Goal: Task Accomplishment & Management: Manage account settings

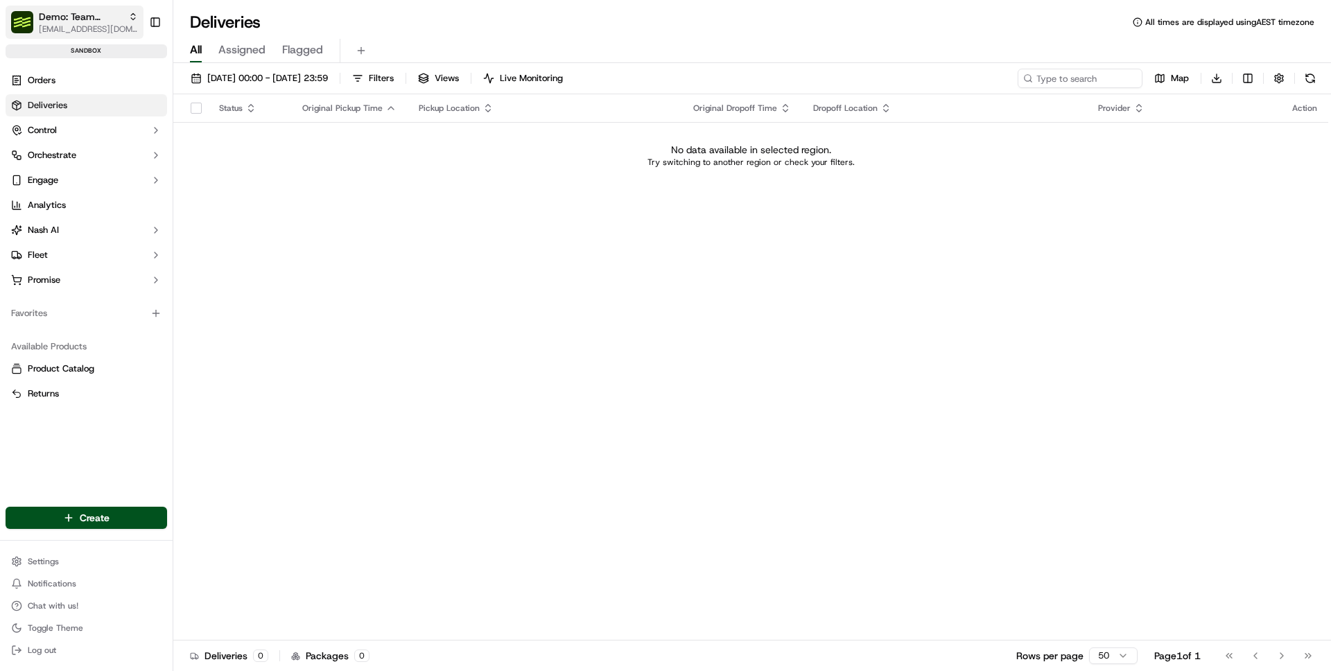
click at [94, 10] on span "Demo: Team Global Express" at bounding box center [81, 17] width 84 height 14
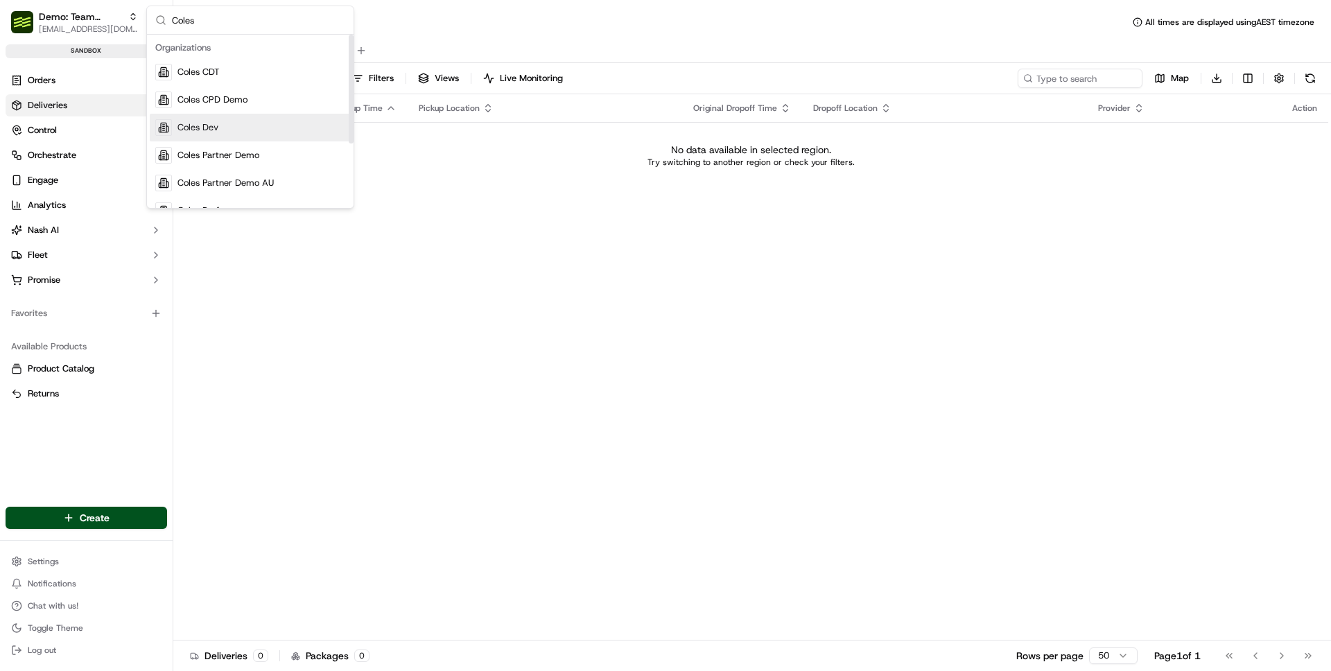
type input "Coles"
click at [261, 132] on div "Coles Dev" at bounding box center [250, 128] width 201 height 28
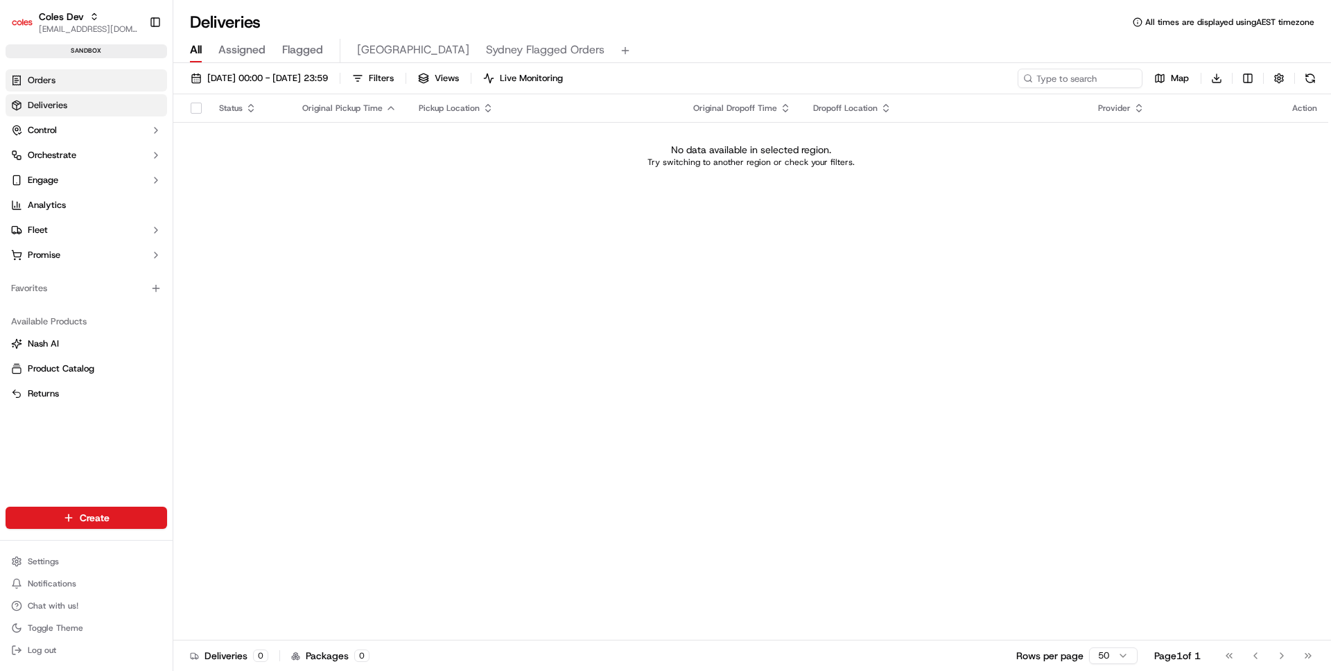
click at [92, 78] on link "Orders" at bounding box center [87, 80] width 162 height 22
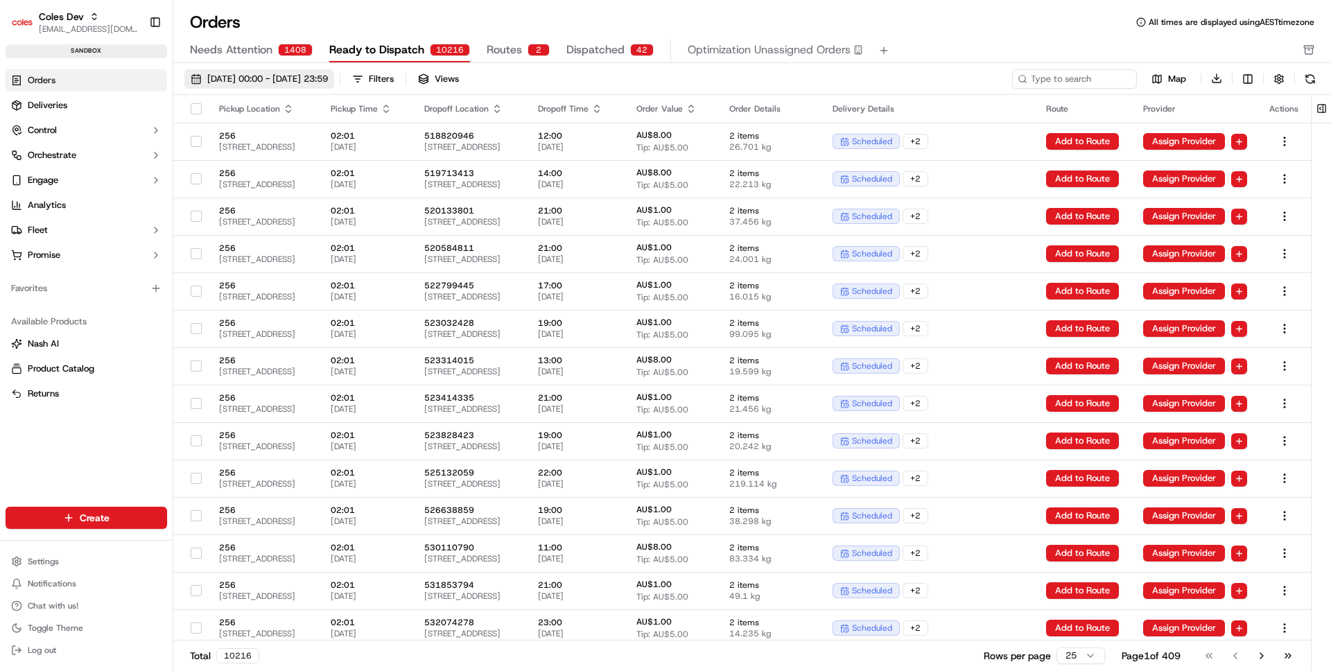
click at [256, 78] on span "[DATE] 00:00 - [DATE] 23:59" at bounding box center [267, 79] width 121 height 12
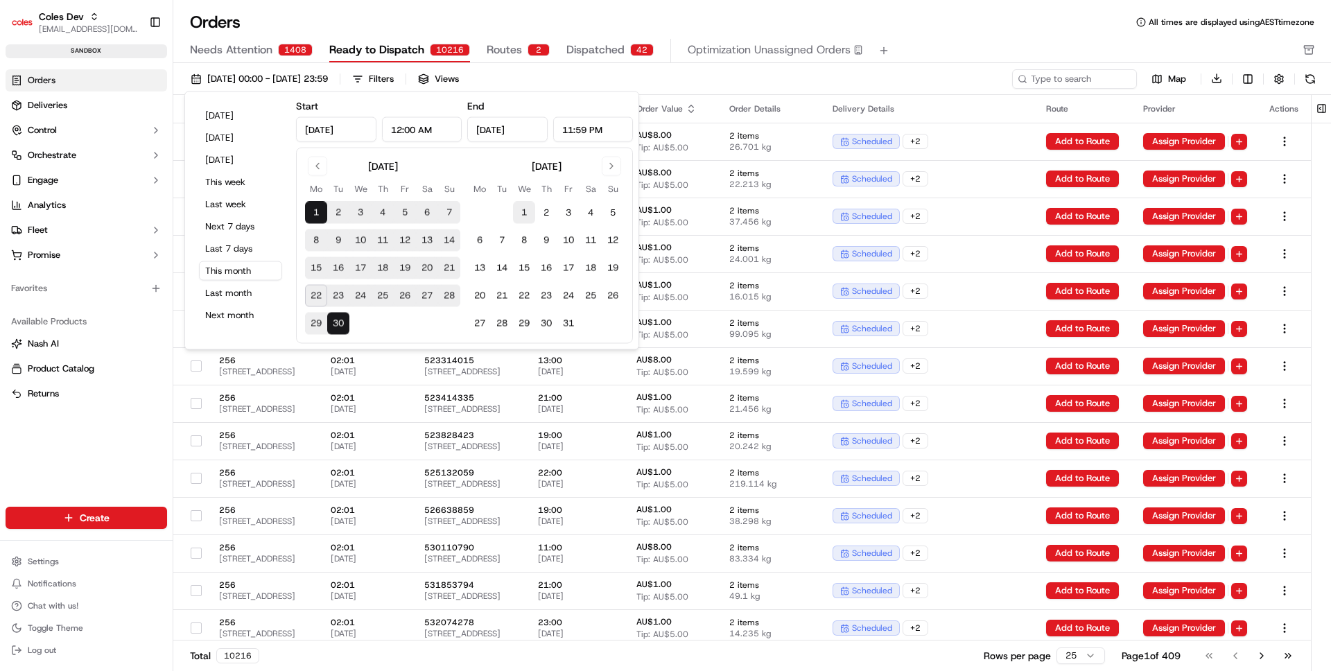
click at [525, 209] on button "1" at bounding box center [524, 213] width 22 height 22
type input "[DATE]"
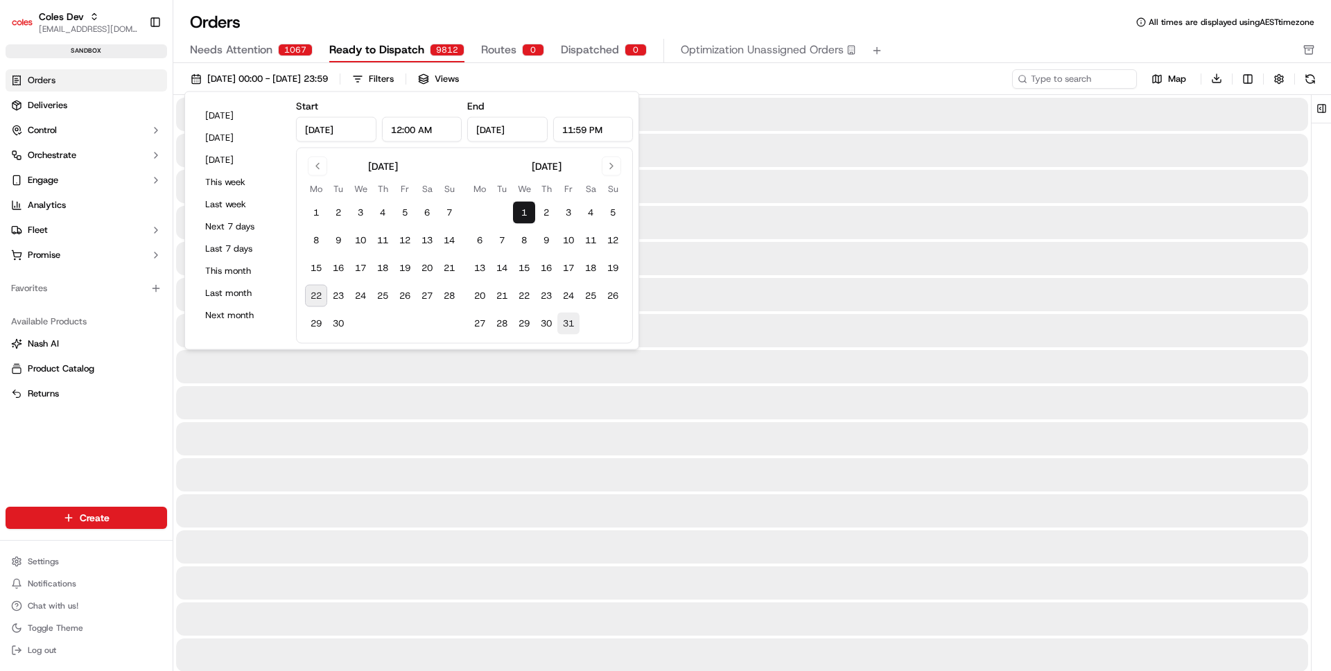
click at [564, 325] on button "31" at bounding box center [568, 324] width 22 height 22
type input "[DATE]"
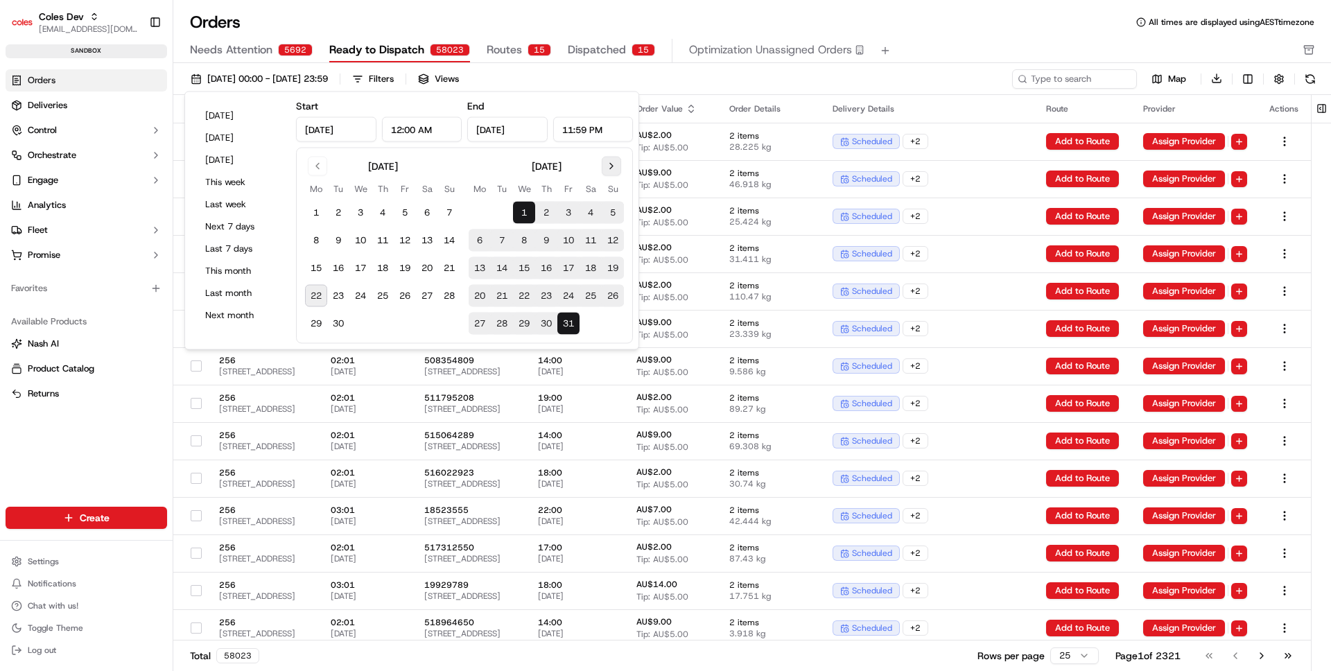
click at [611, 169] on button "Go to next month" at bounding box center [611, 166] width 19 height 19
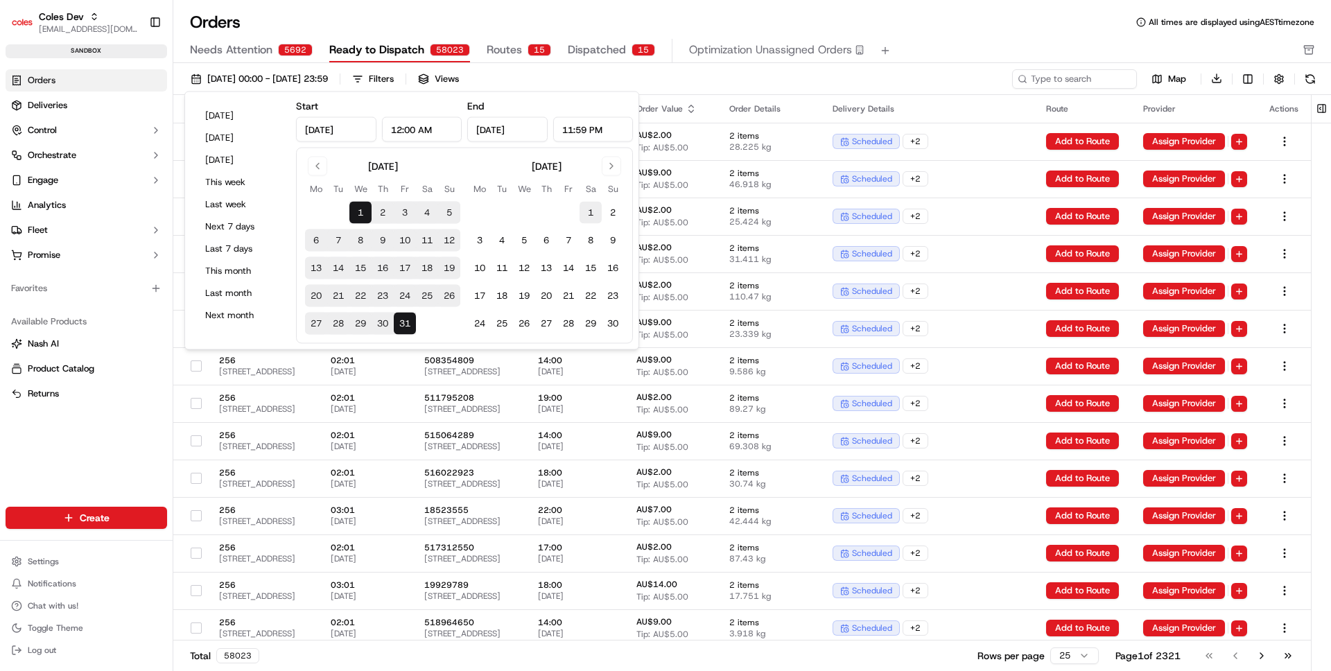
click at [595, 216] on button "1" at bounding box center [591, 213] width 22 height 22
type input "[DATE]"
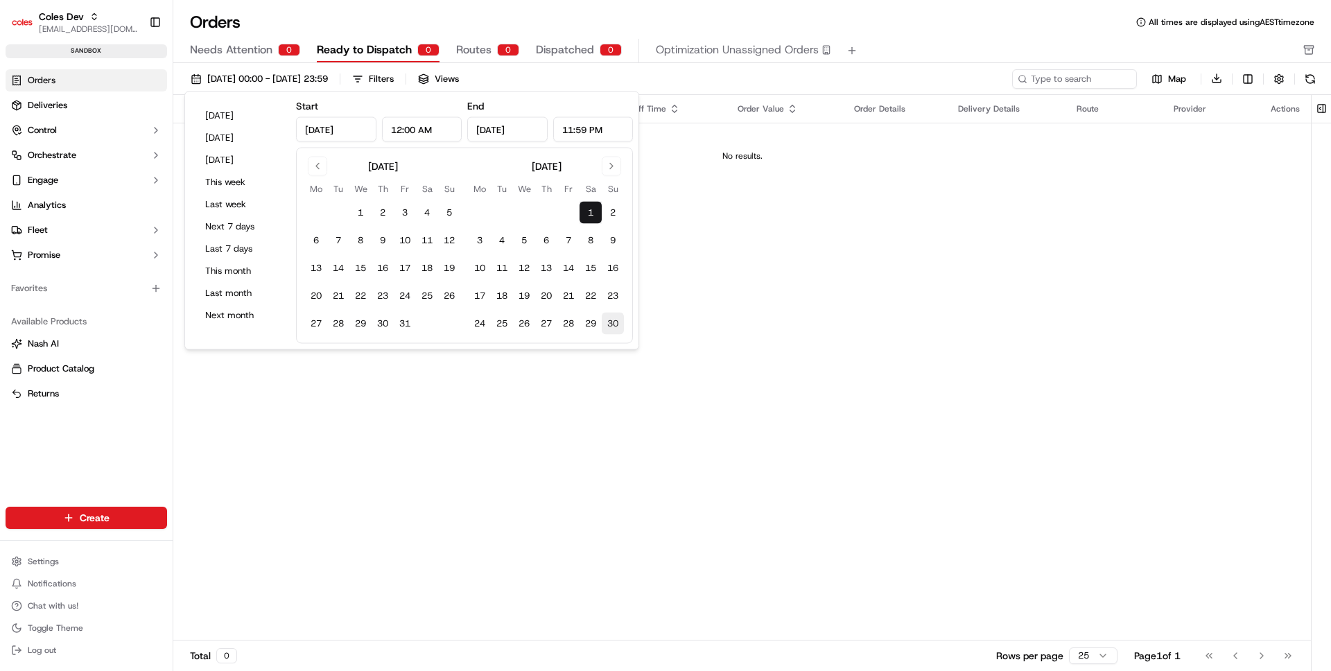
click at [618, 318] on button "30" at bounding box center [613, 324] width 22 height 22
type input "[DATE]"
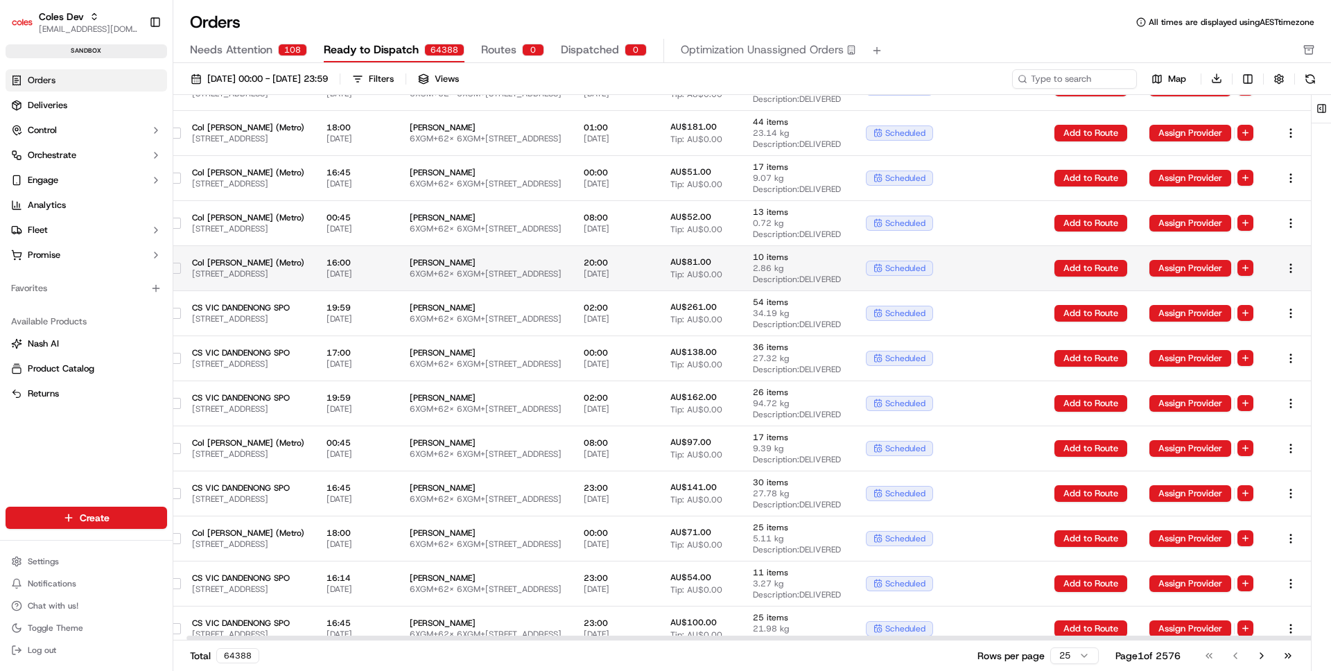
scroll to position [598, 0]
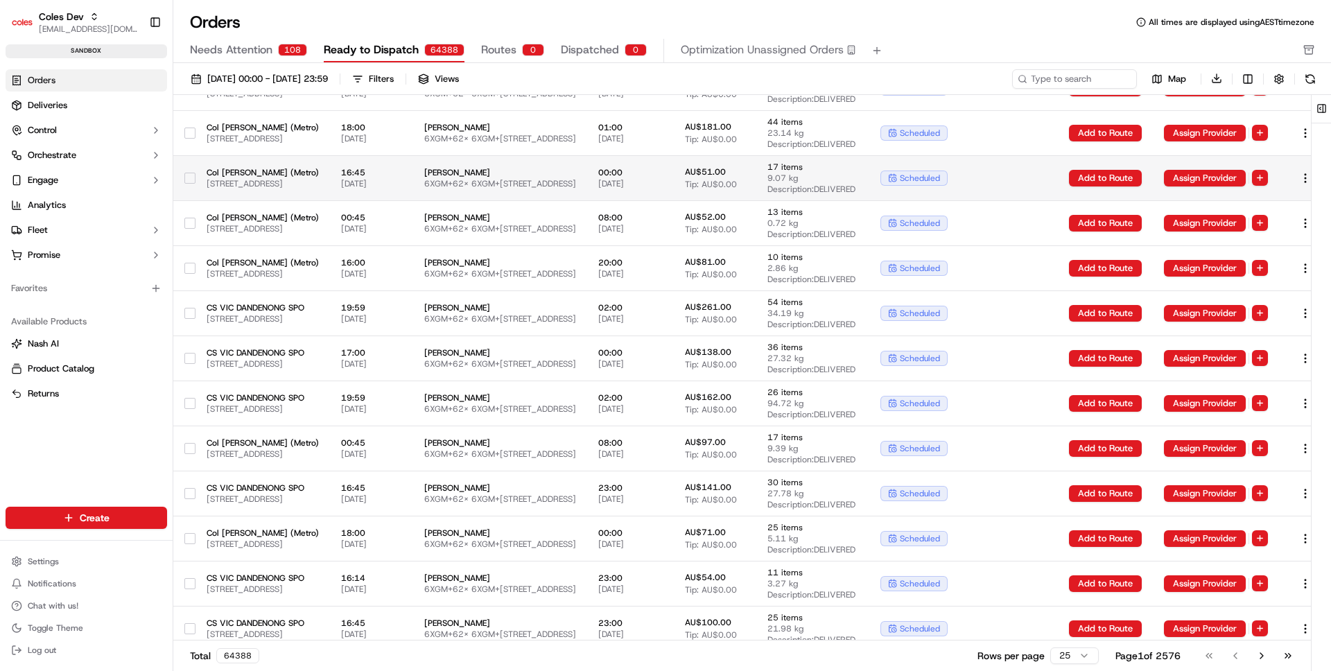
click at [587, 163] on td "[PERSON_NAME] 6XGM+62X 6XGM+62X [GEOGRAPHIC_DATA], [GEOGRAPHIC_DATA]" at bounding box center [500, 177] width 174 height 45
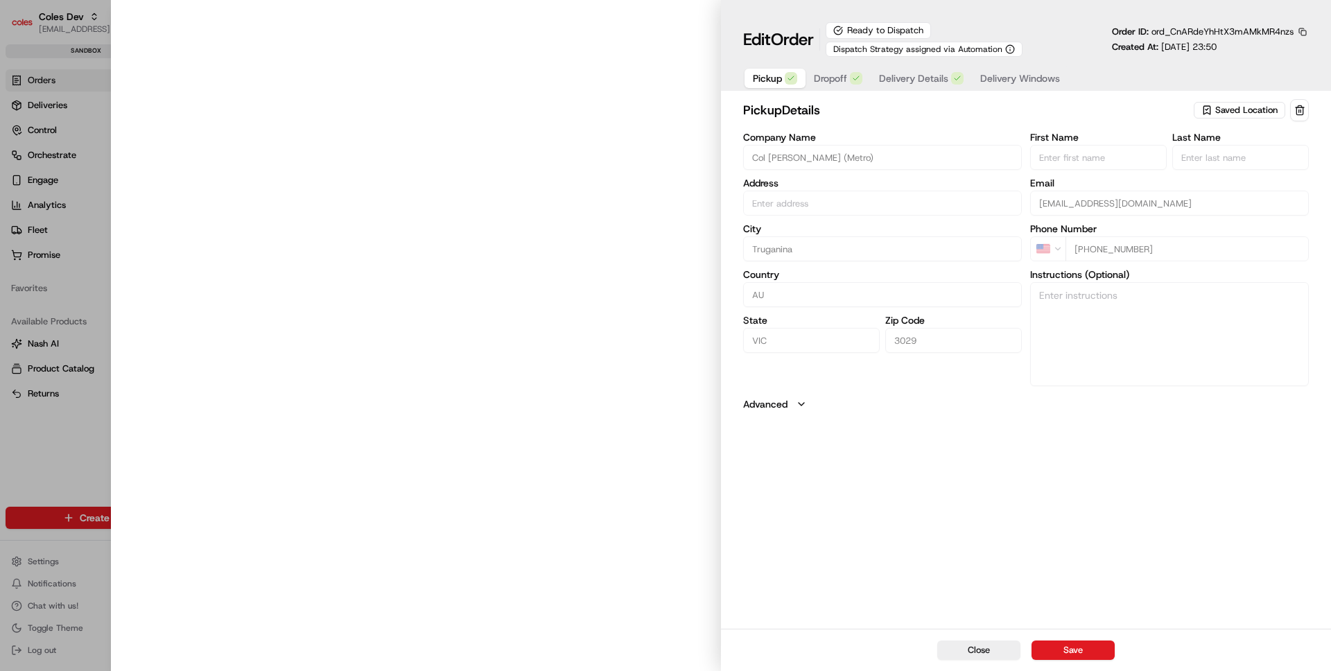
type input "[STREET_ADDRESS]"
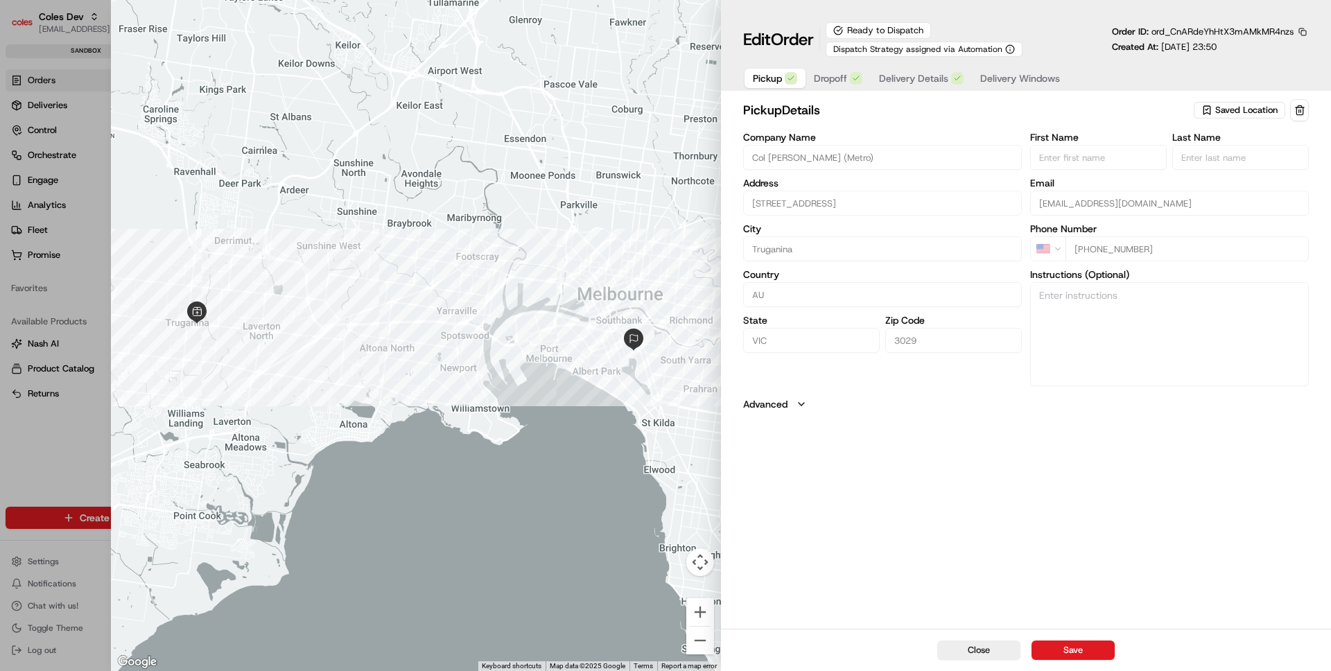
type input "+1"
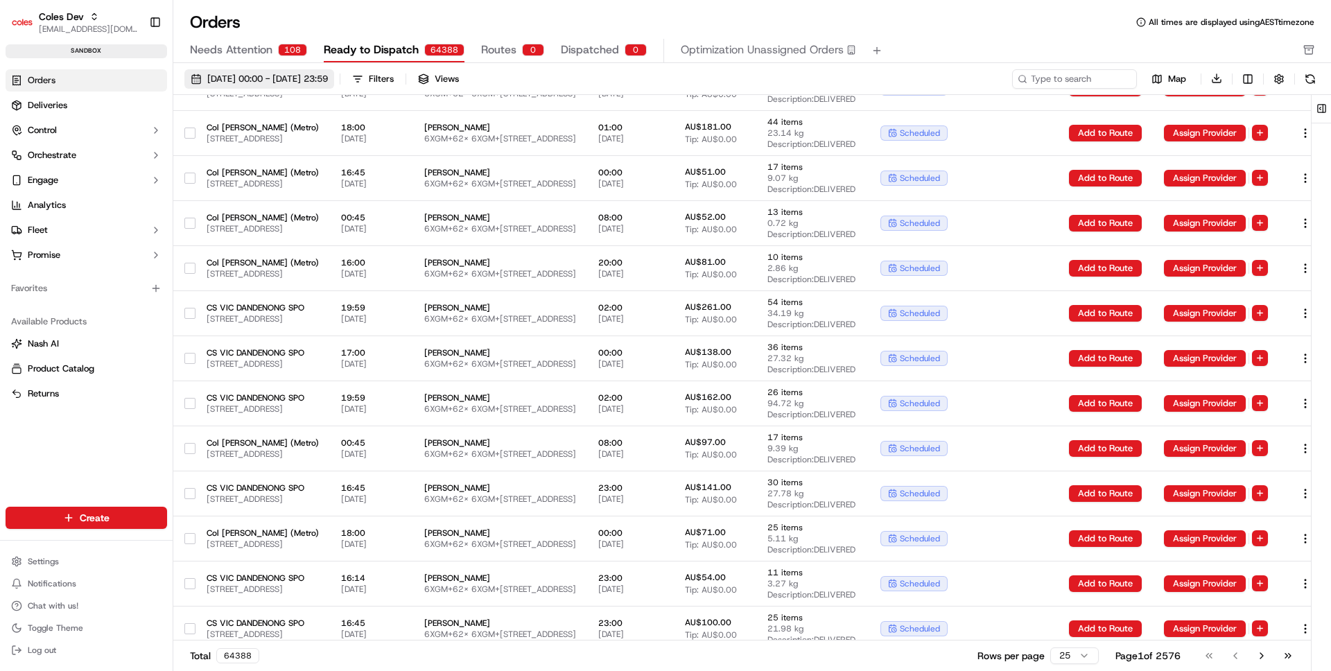
click at [328, 79] on span "[DATE] 00:00 - [DATE] 23:59" at bounding box center [267, 79] width 121 height 12
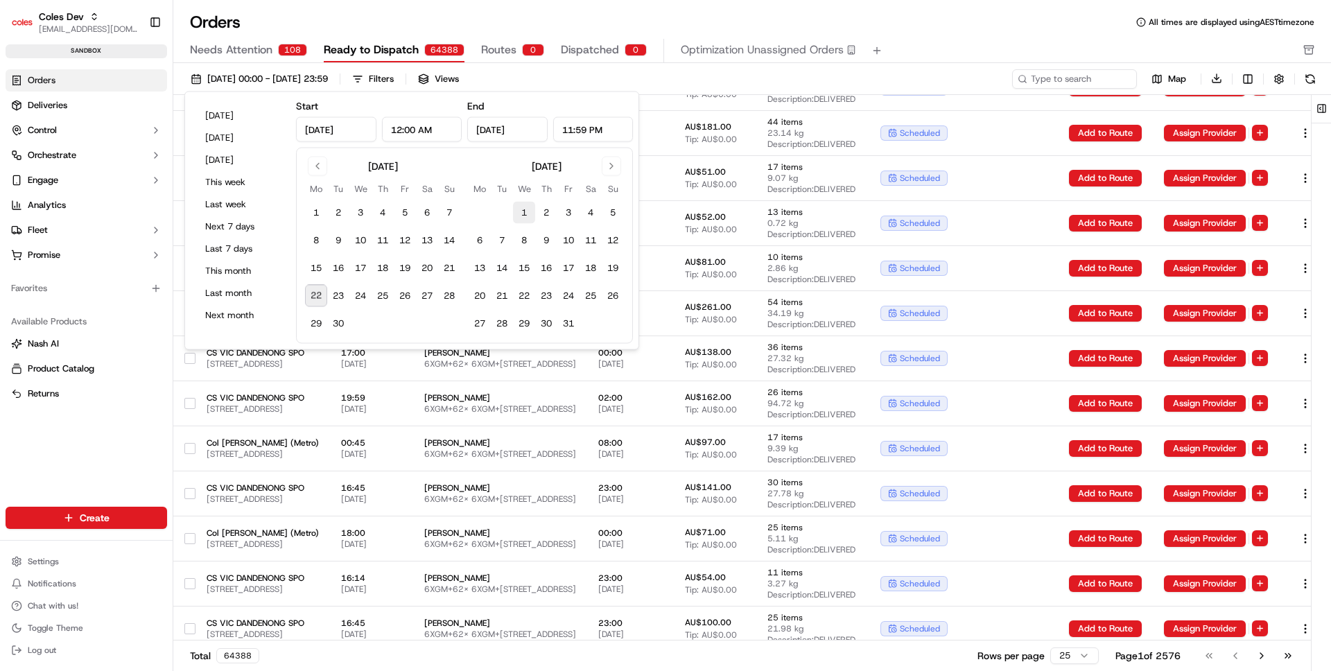
click at [529, 211] on button "1" at bounding box center [524, 213] width 22 height 22
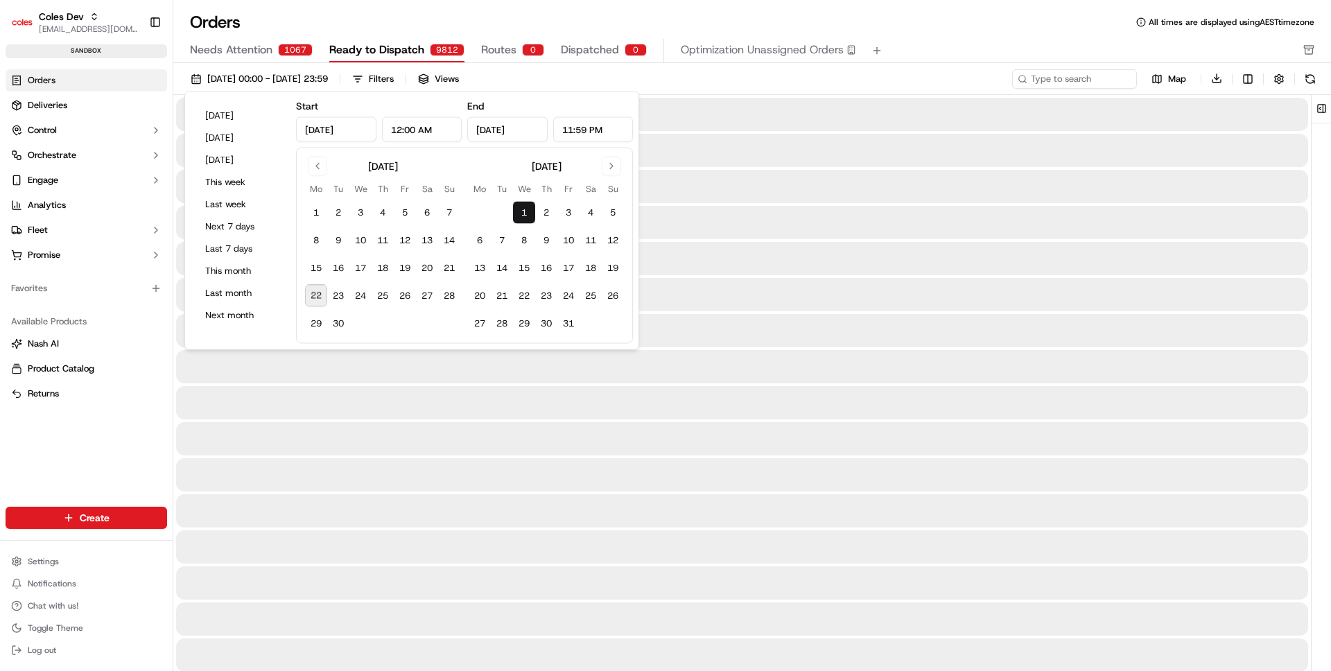
type input "[DATE]"
click at [562, 317] on button "31" at bounding box center [568, 324] width 22 height 22
type input "[DATE]"
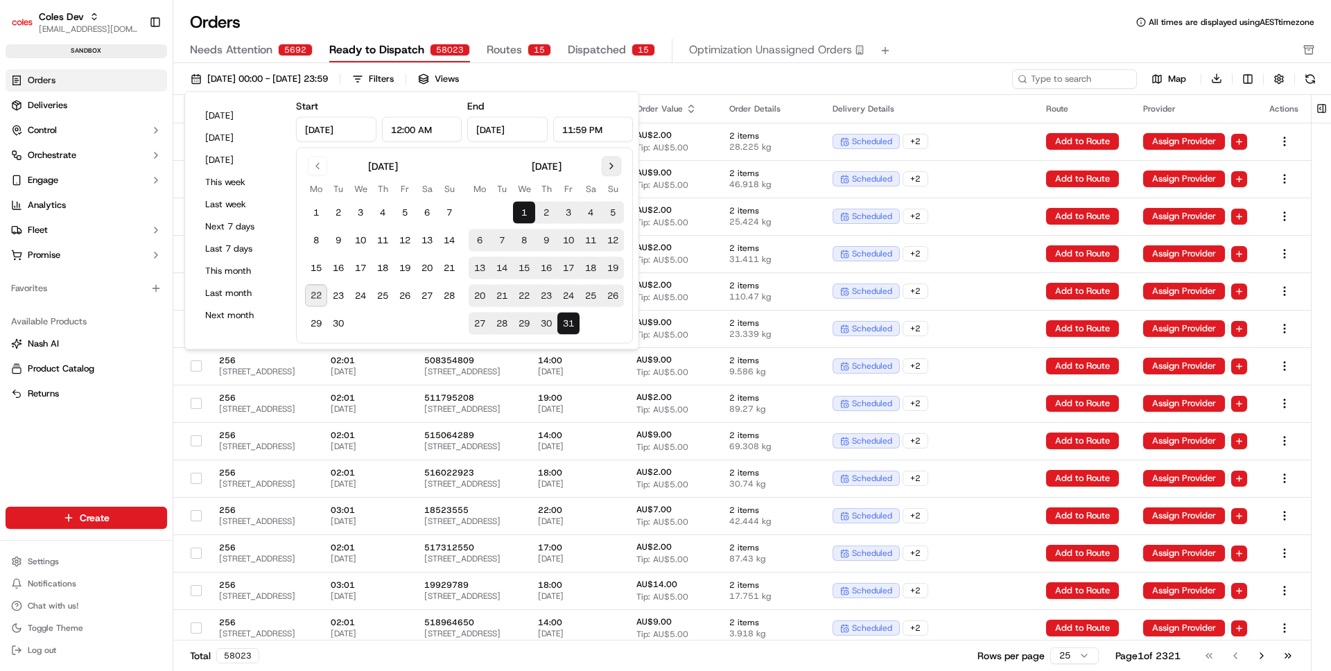
click at [611, 164] on button "Go to next month" at bounding box center [611, 166] width 19 height 19
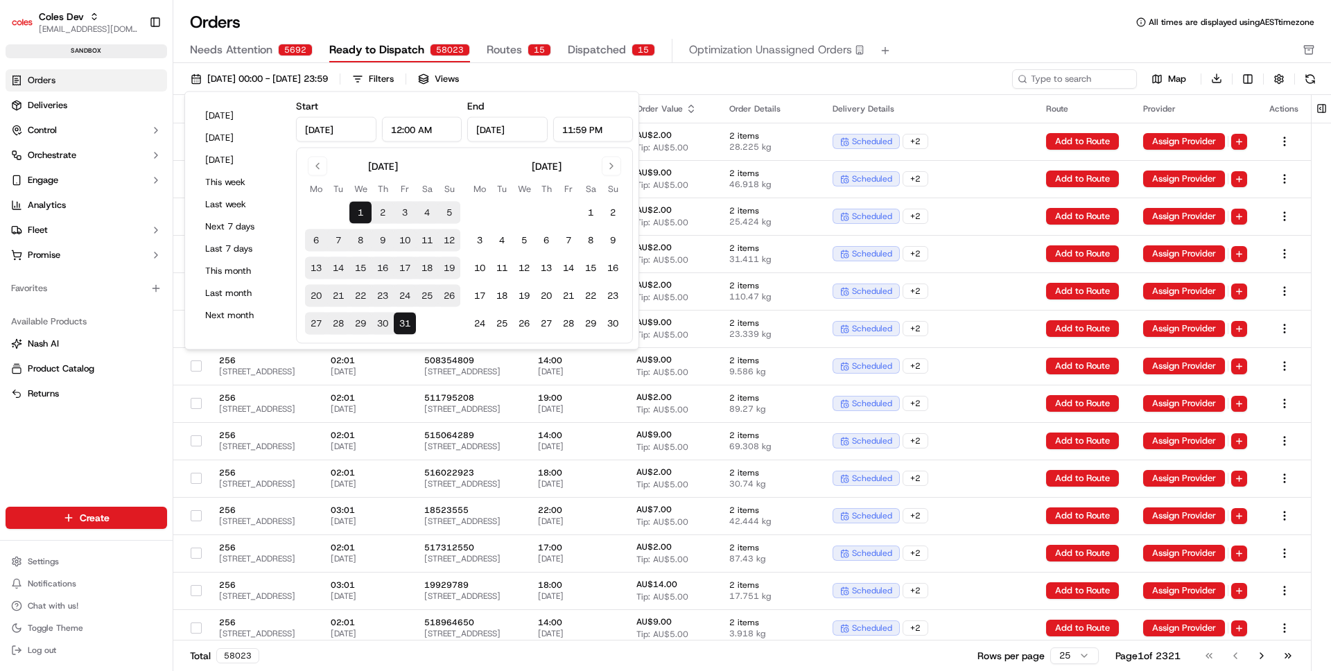
click at [577, 219] on td at bounding box center [568, 213] width 22 height 22
click at [595, 215] on button "1" at bounding box center [591, 213] width 22 height 22
type input "[DATE]"
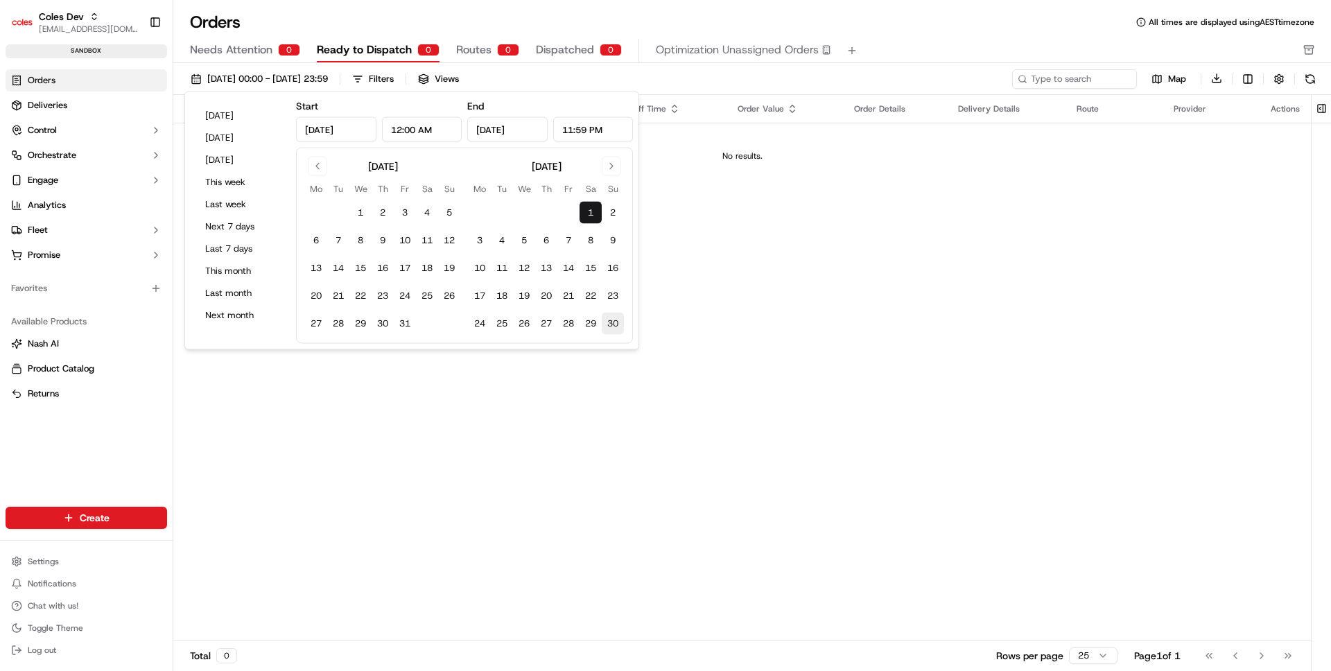
click at [618, 324] on button "30" at bounding box center [613, 324] width 22 height 22
type input "[DATE]"
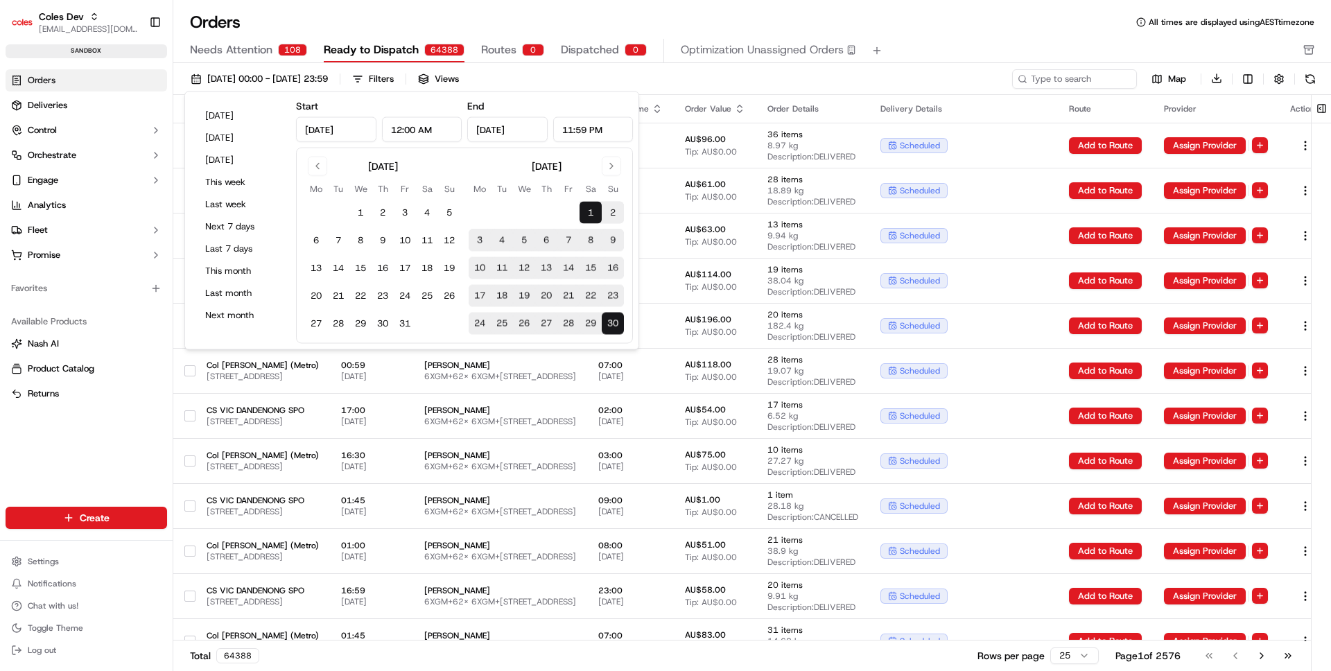
click at [709, 83] on div "[DATE] 00:00 - [DATE] 23:59 Filters Views" at bounding box center [596, 78] width 825 height 19
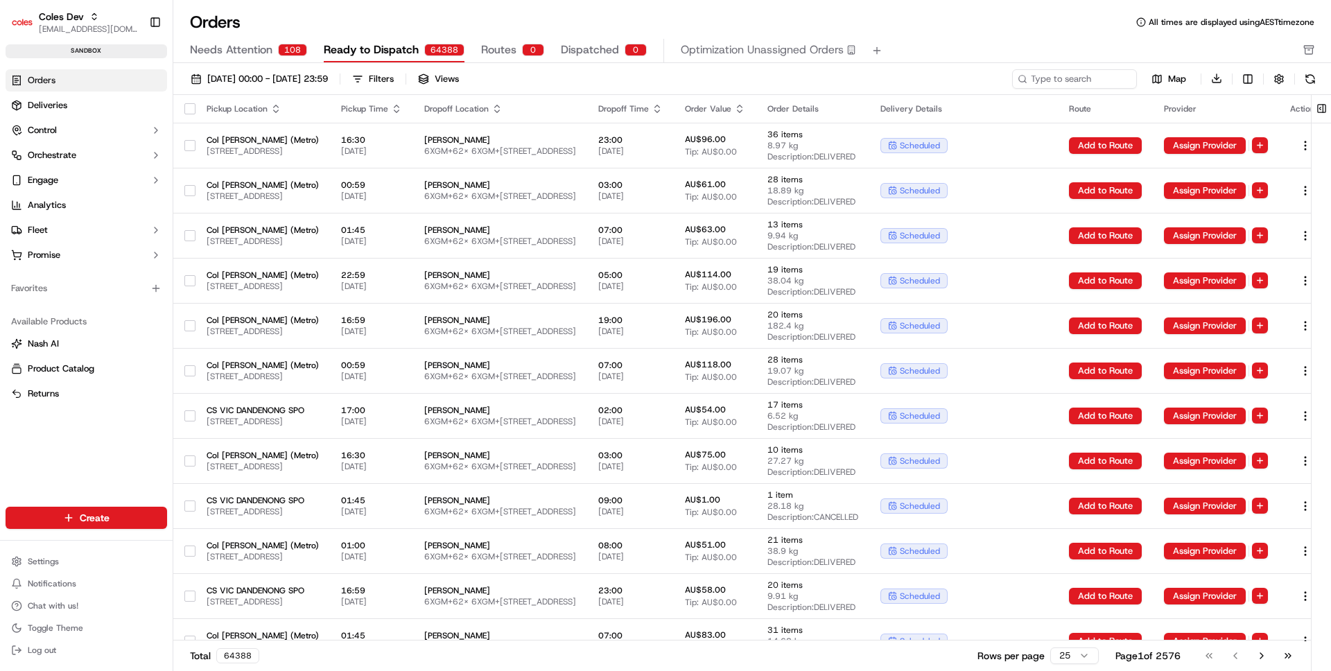
click at [412, 42] on span "Ready to Dispatch" at bounding box center [371, 50] width 95 height 17
click at [450, 50] on div "64388" at bounding box center [444, 50] width 40 height 12
click at [363, 64] on div "[DATE] 00:00 - [DATE] 23:59 Filters Views Map Download Pickup Location Pickup T…" at bounding box center [752, 372] width 1158 height 618
click at [328, 78] on span "[DATE] 00:00 - [DATE] 23:59" at bounding box center [267, 79] width 121 height 12
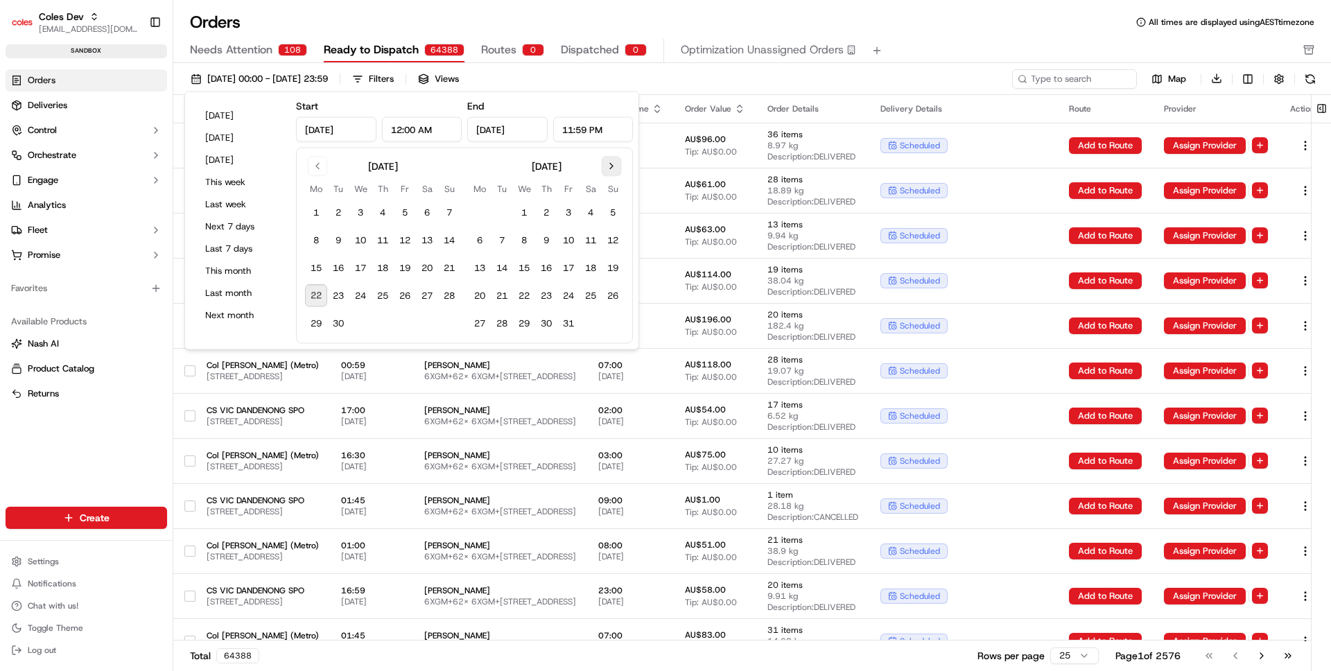
click at [612, 166] on button "Go to next month" at bounding box center [611, 166] width 19 height 19
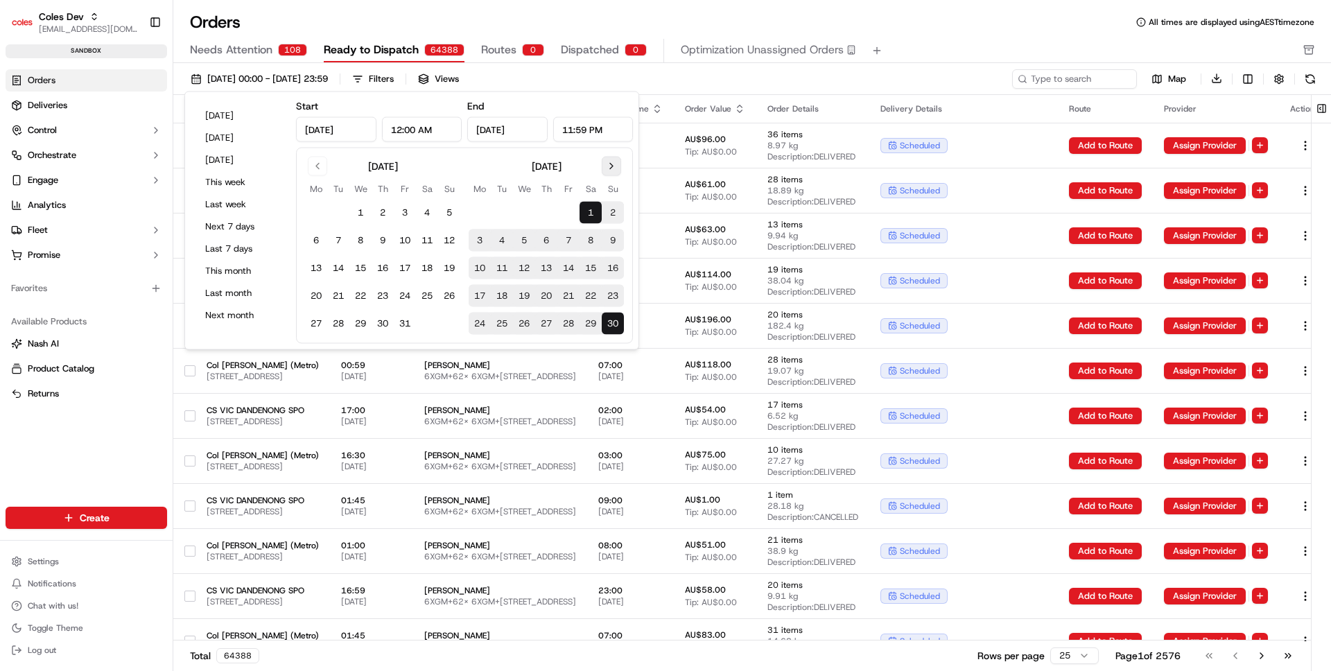
click at [612, 166] on button "Go to next month" at bounding box center [611, 166] width 19 height 19
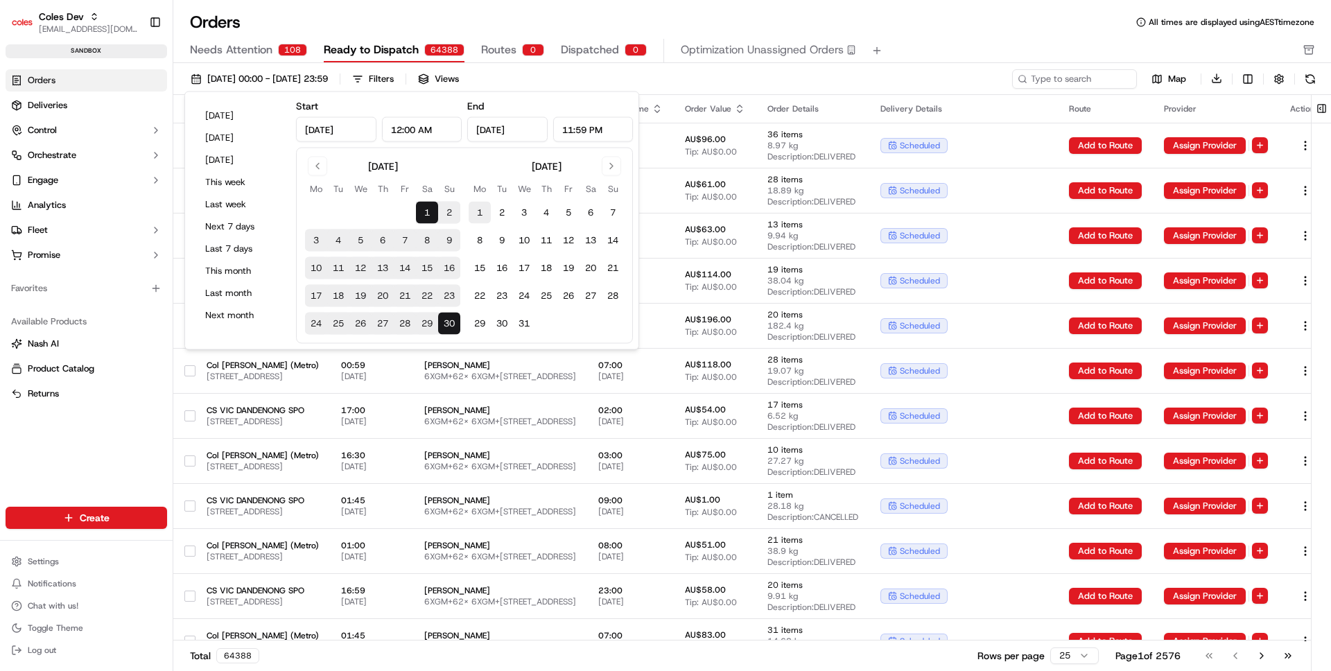
click at [472, 211] on button "1" at bounding box center [480, 213] width 22 height 22
type input "[DATE]"
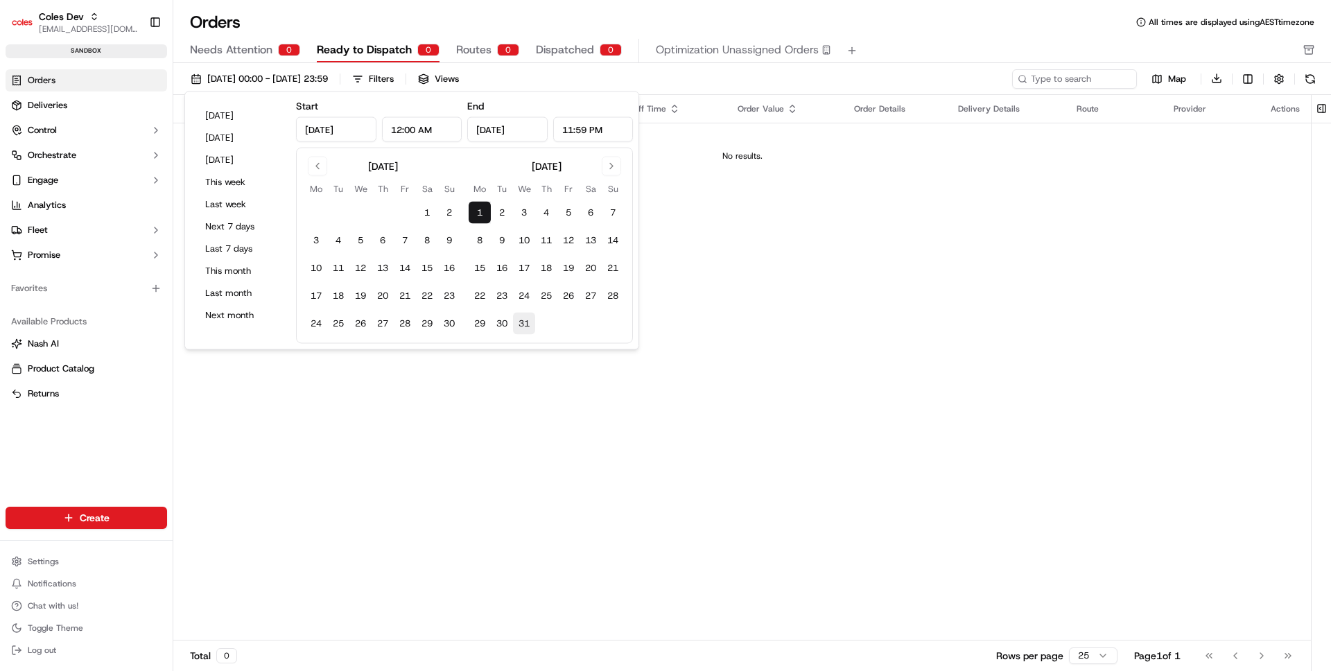
click at [523, 324] on button "31" at bounding box center [524, 324] width 22 height 22
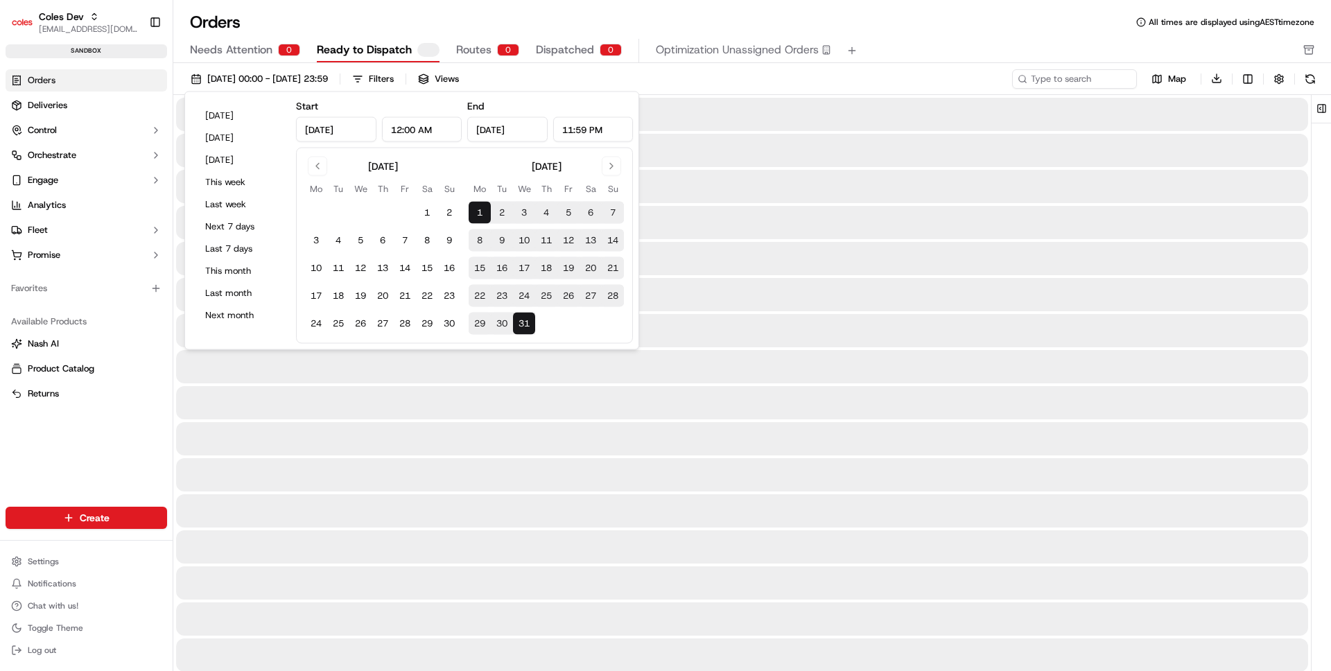
type input "[DATE]"
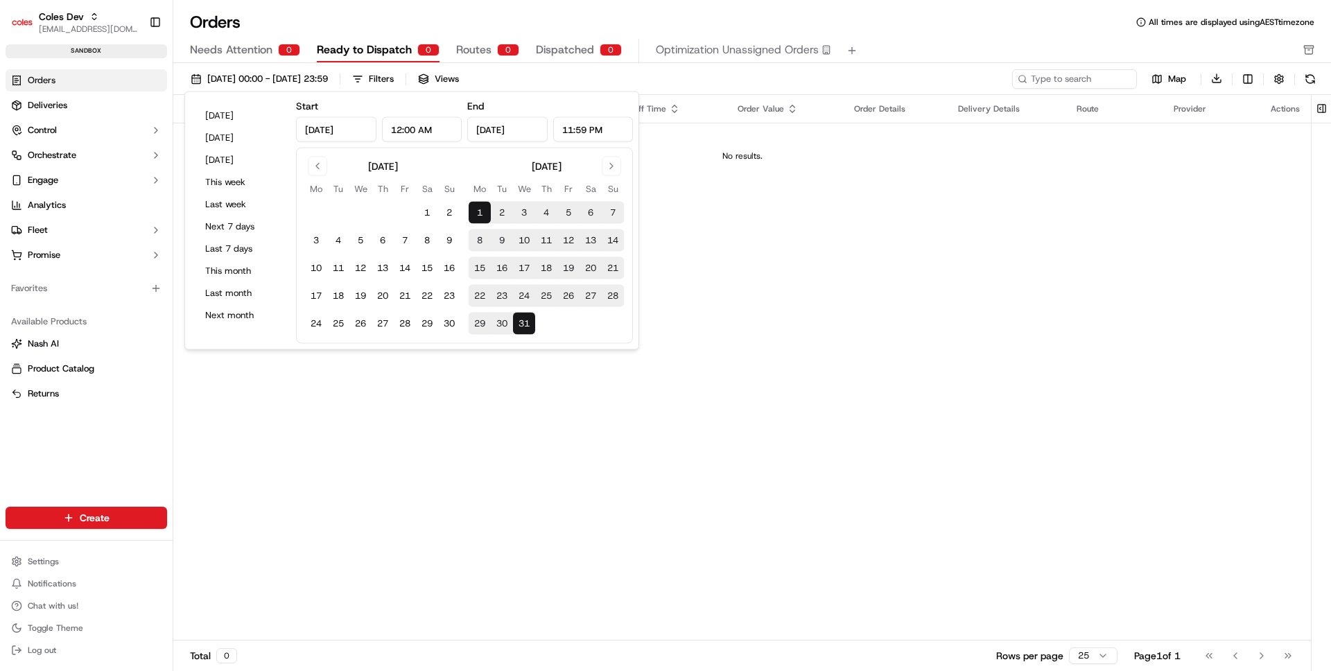
click at [605, 153] on div "[DATE] Mo Tu We Th Fr Sa Su 1 2 3 4 5 6 7 8 9 10 11 12 13 14 15 16 17 18 19 20 …" at bounding box center [464, 246] width 337 height 196
click at [608, 166] on button "Go to next month" at bounding box center [611, 166] width 19 height 19
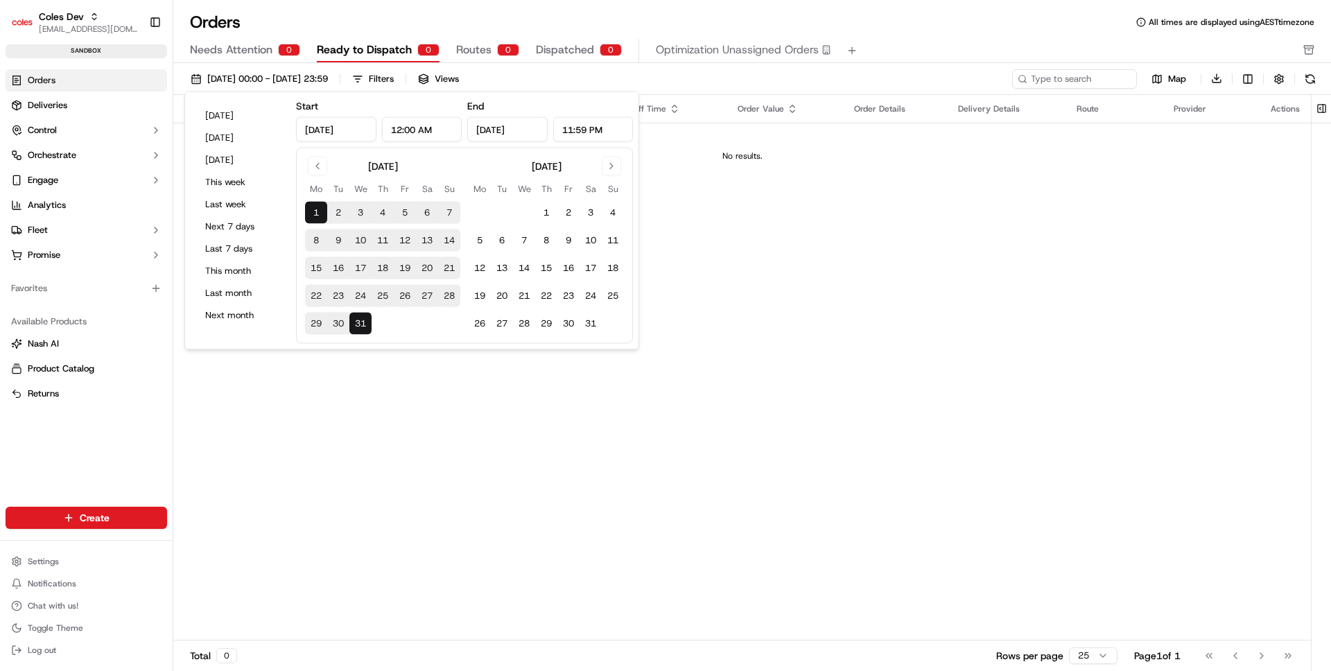
click at [535, 195] on tr "Mo Tu We Th Fr Sa Su" at bounding box center [546, 189] width 155 height 15
click at [544, 207] on button "1" at bounding box center [546, 213] width 22 height 22
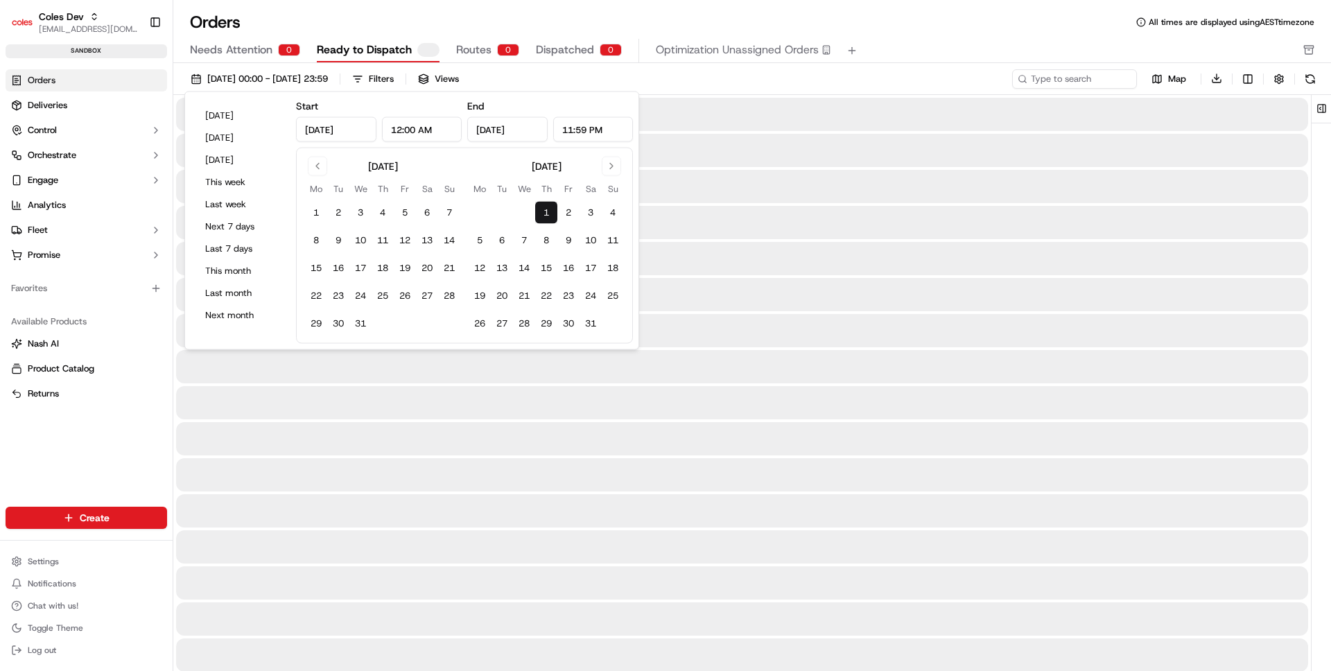
type input "[DATE]"
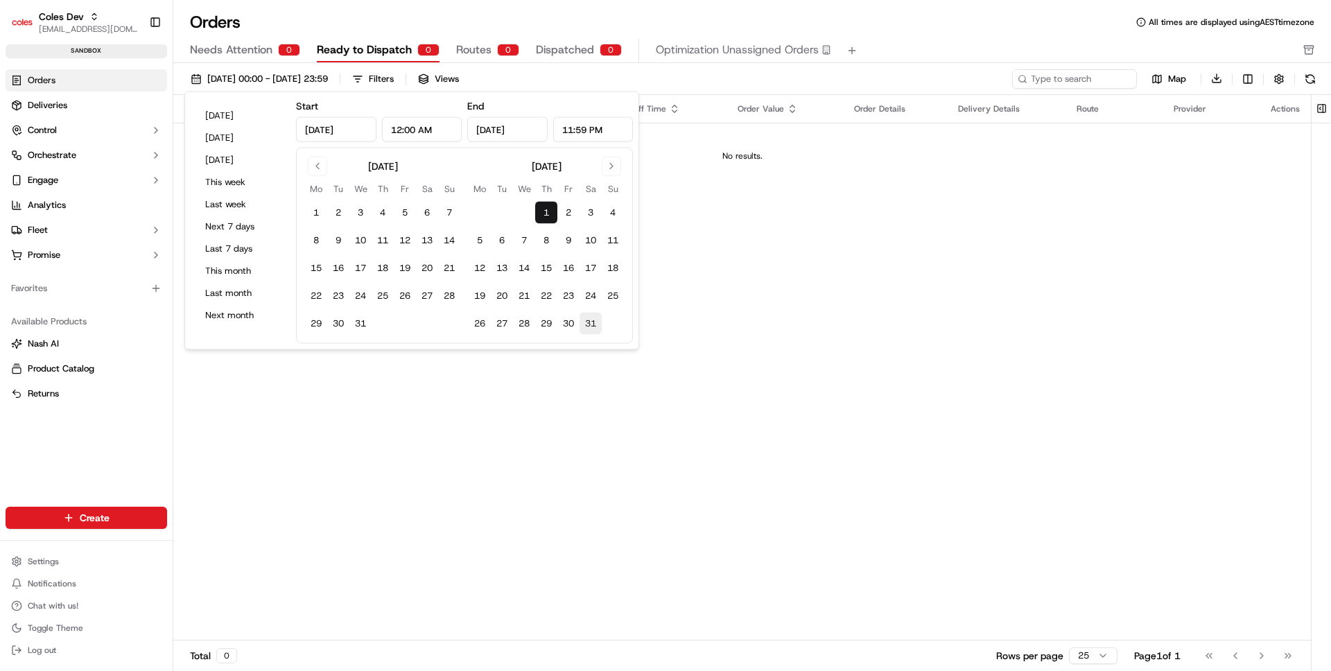
click at [593, 322] on button "31" at bounding box center [591, 324] width 22 height 22
type input "[DATE]"
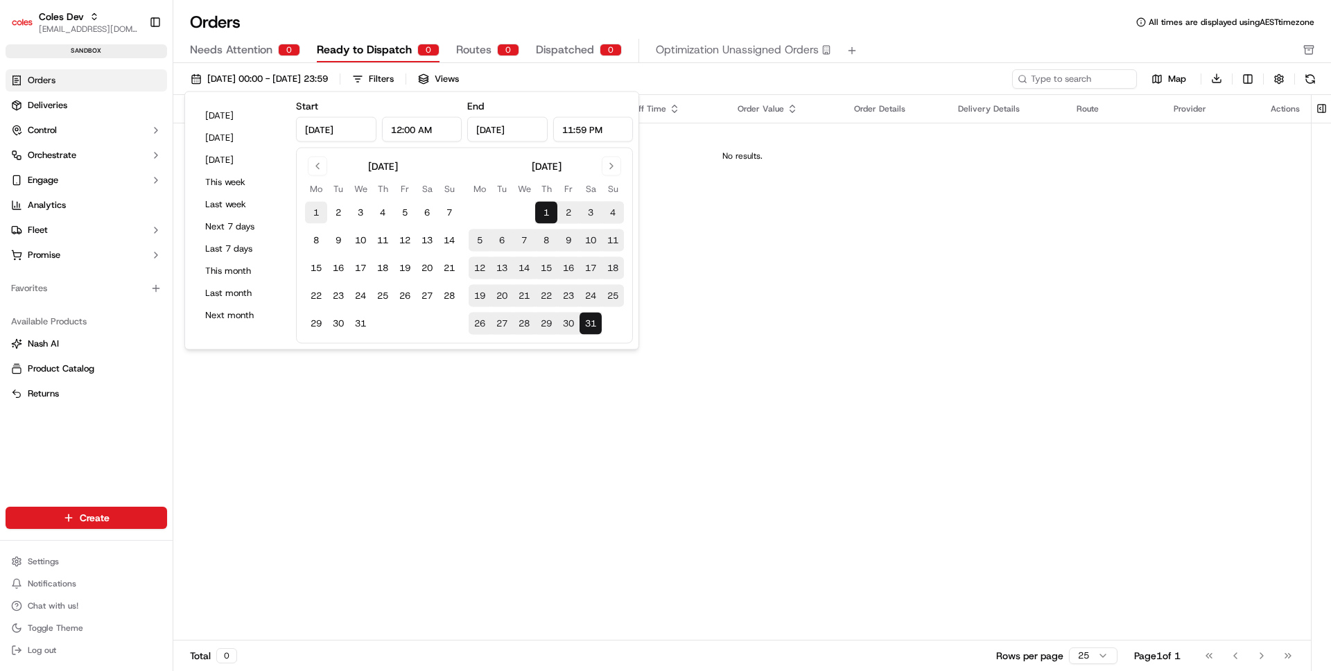
click at [321, 209] on button "1" at bounding box center [316, 213] width 22 height 22
type input "[DATE]"
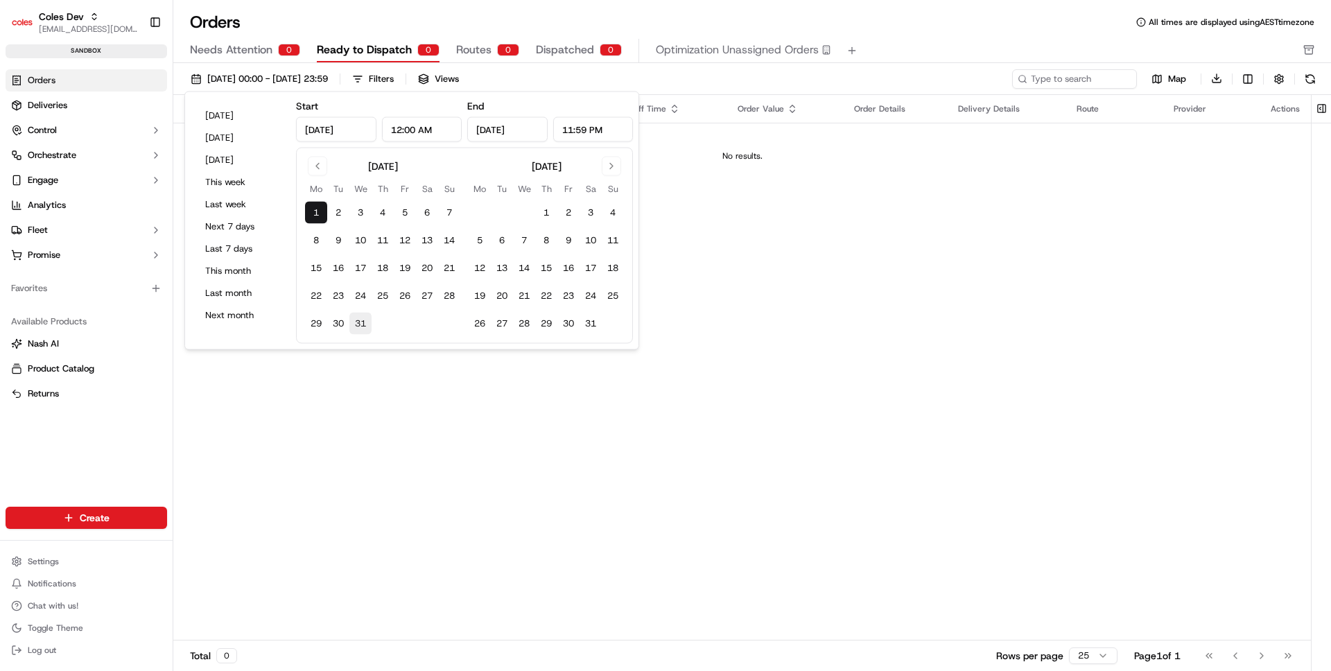
click at [357, 326] on button "31" at bounding box center [360, 324] width 22 height 22
type input "[DATE]"
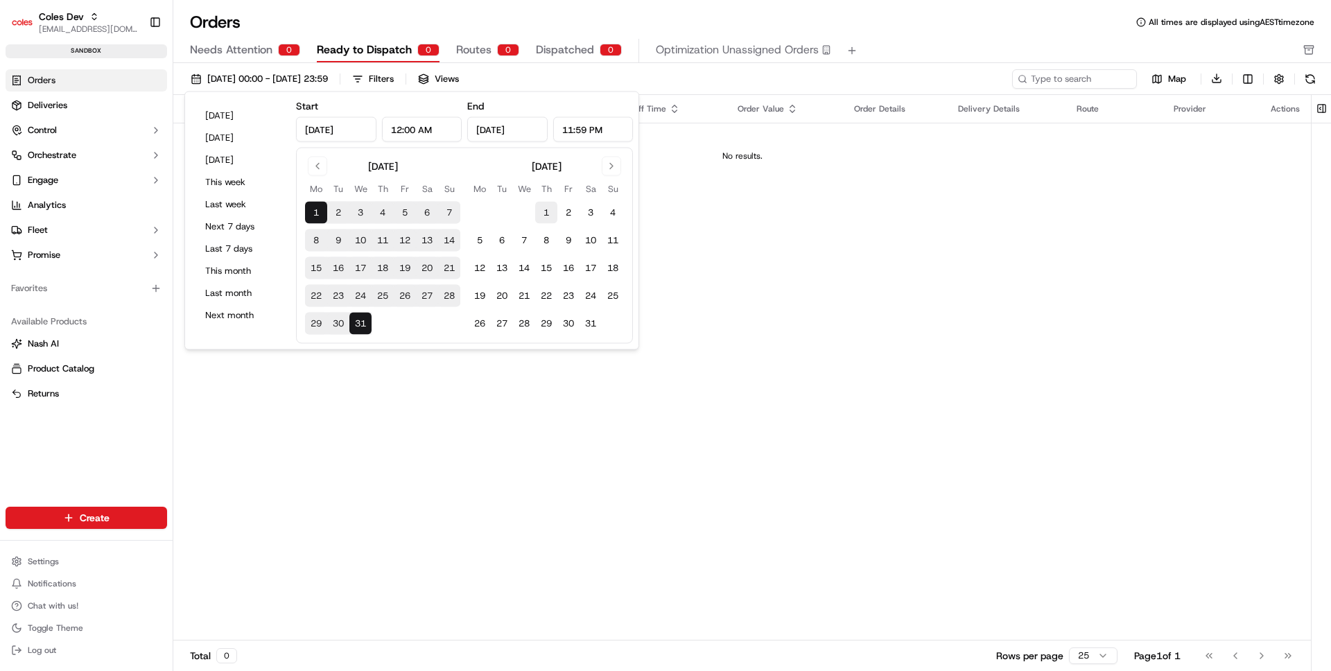
click at [554, 209] on button "1" at bounding box center [546, 213] width 22 height 22
type input "[DATE]"
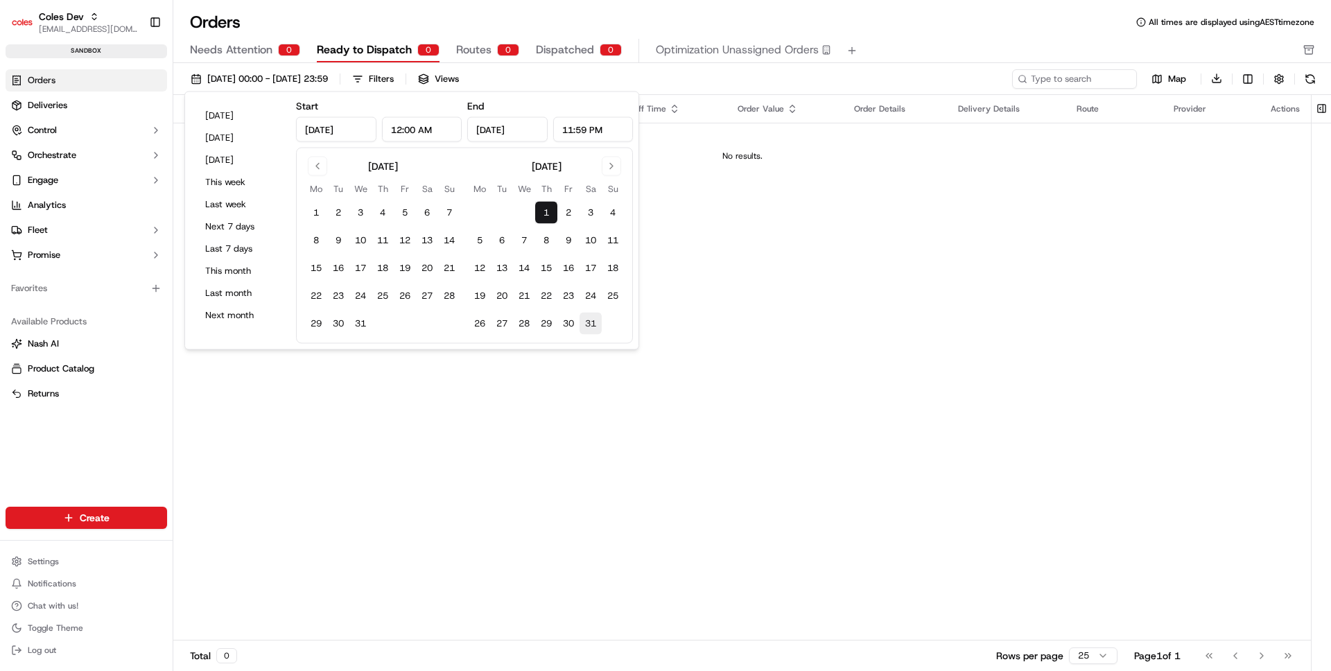
click at [596, 324] on button "31" at bounding box center [591, 324] width 22 height 22
type input "[DATE]"
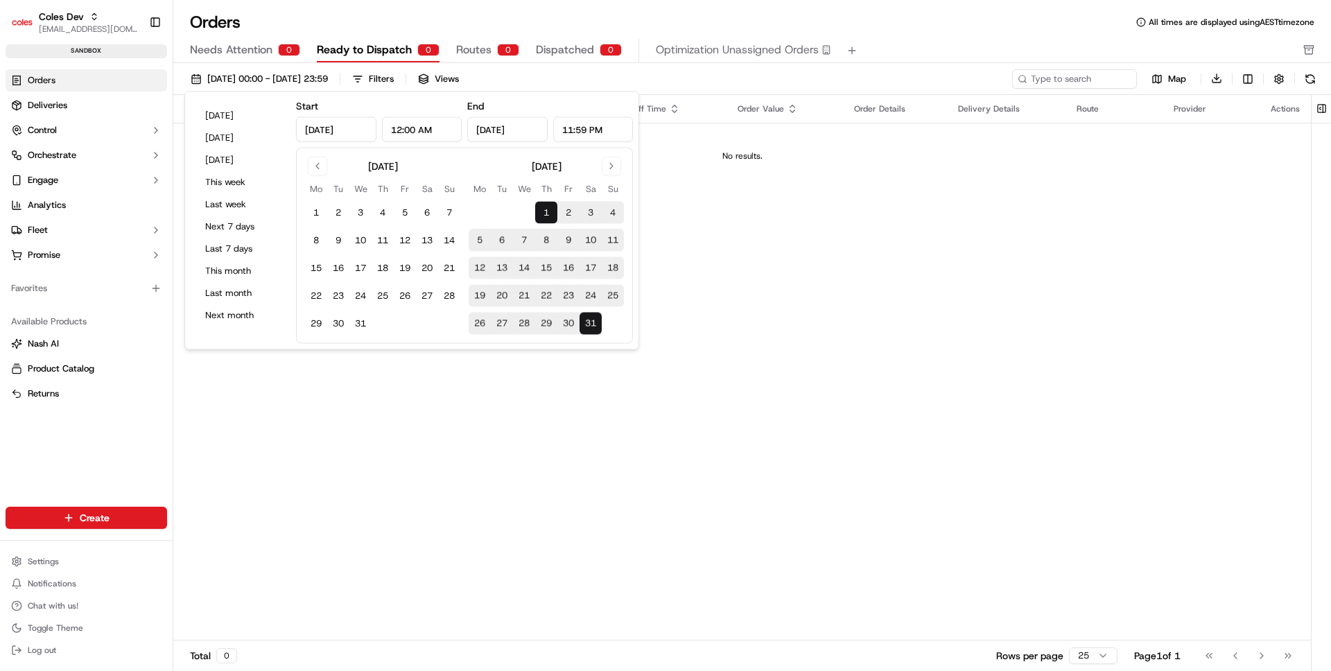
click at [713, 232] on div "Pickup Location Pickup Time Dropoff Location Dropoff Time Order Value Order Det…" at bounding box center [742, 368] width 1138 height 546
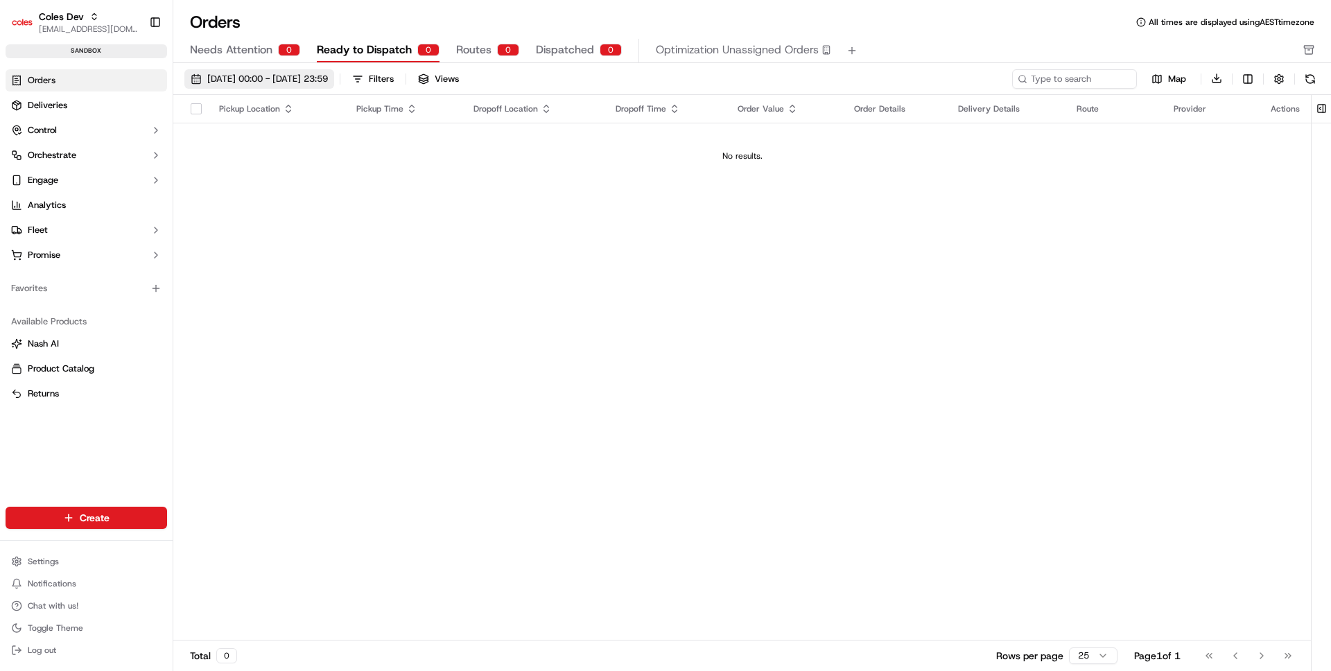
click at [328, 83] on span "[DATE] 00:00 - [DATE] 23:59" at bounding box center [267, 79] width 121 height 12
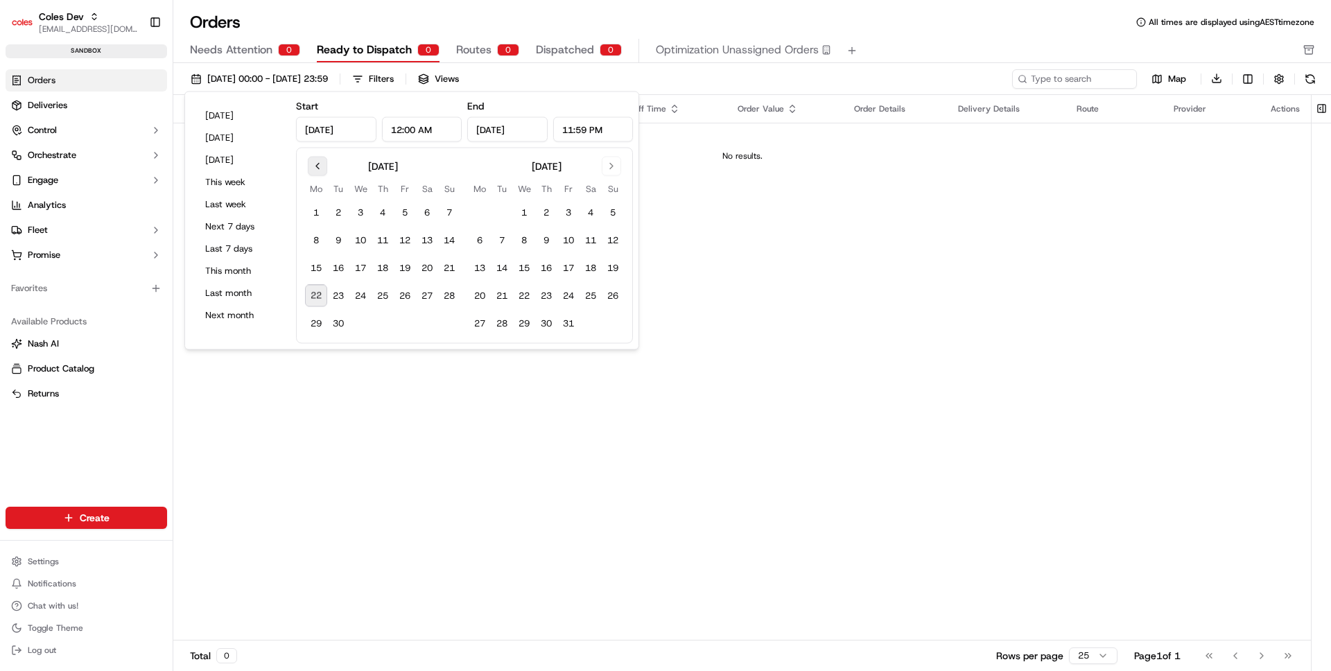
click at [311, 175] on button "Go to previous month" at bounding box center [317, 166] width 19 height 19
click at [357, 415] on div "Pickup Location Pickup Time Dropoff Location Dropoff Time Order Value Order Det…" at bounding box center [742, 368] width 1138 height 546
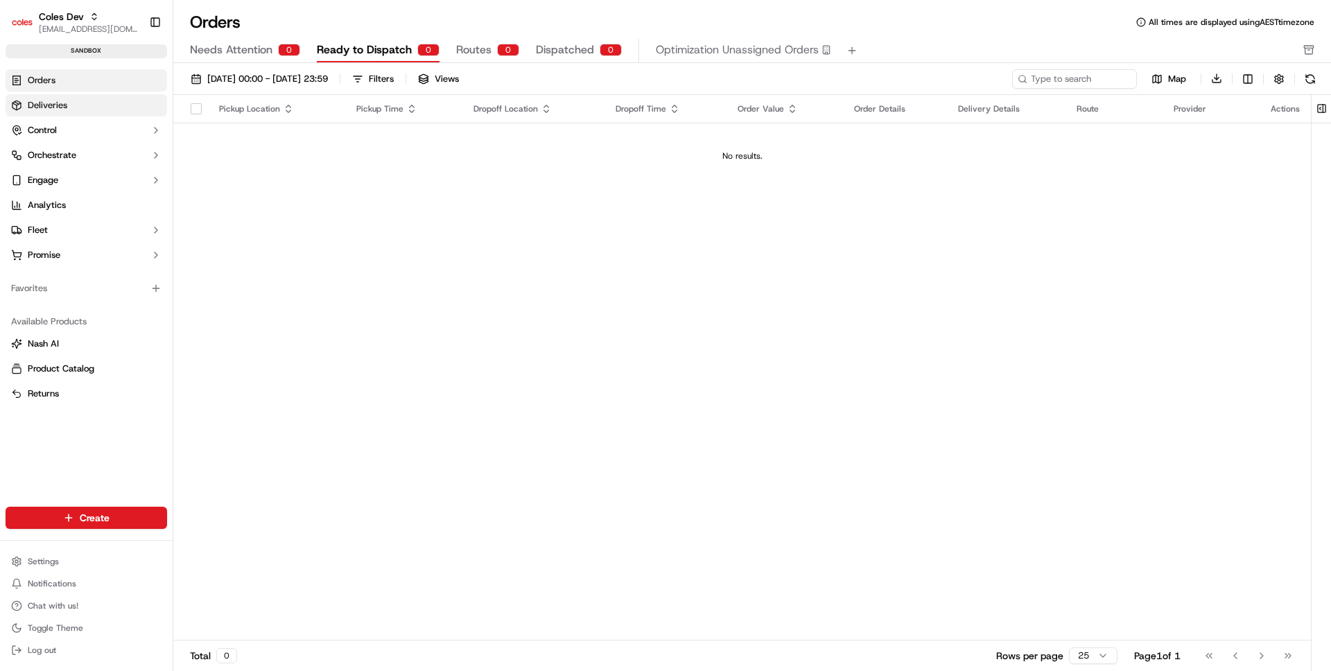
click at [92, 112] on link "Deliveries" at bounding box center [87, 105] width 162 height 22
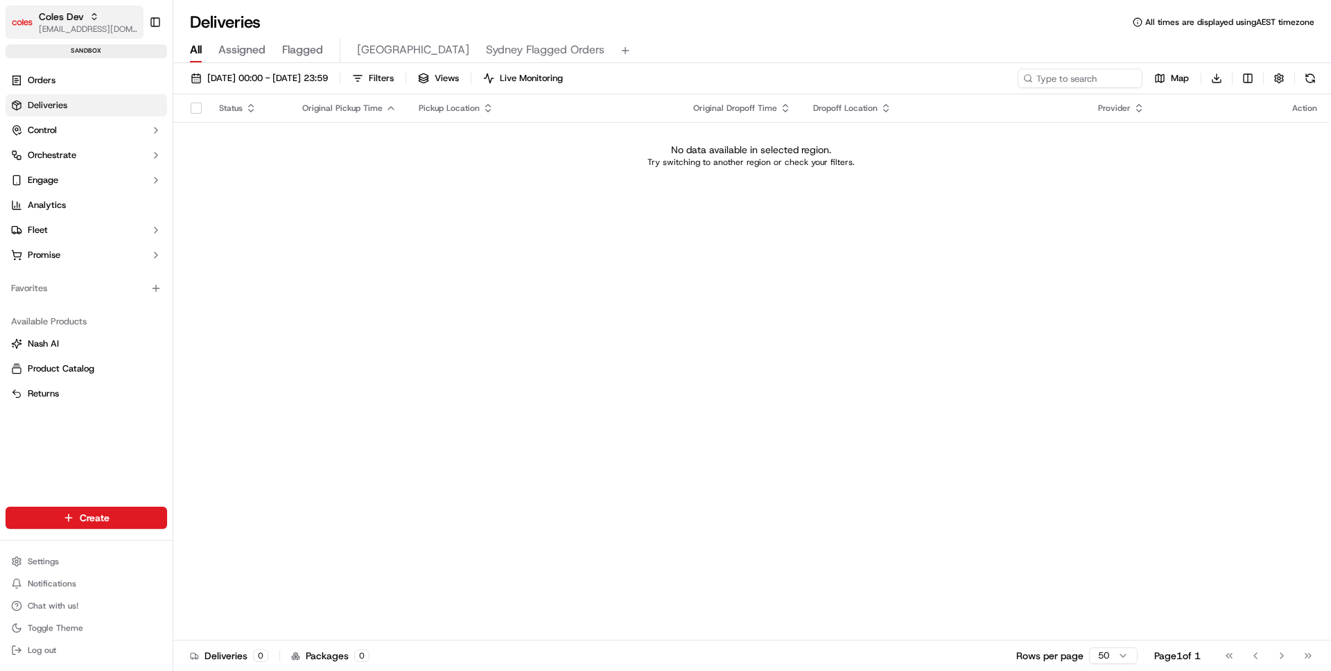
click at [102, 23] on div "Coles Dev" at bounding box center [88, 17] width 99 height 14
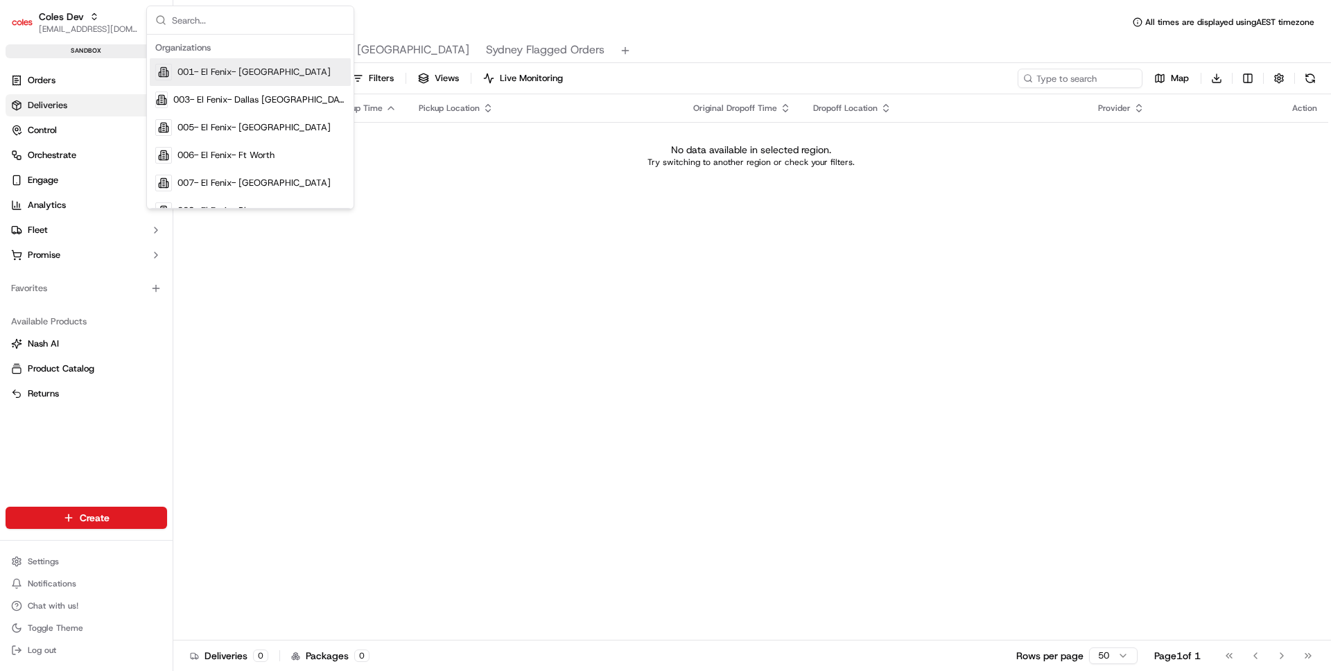
click at [200, 16] on input "text" at bounding box center [258, 20] width 173 height 28
type input "coles"
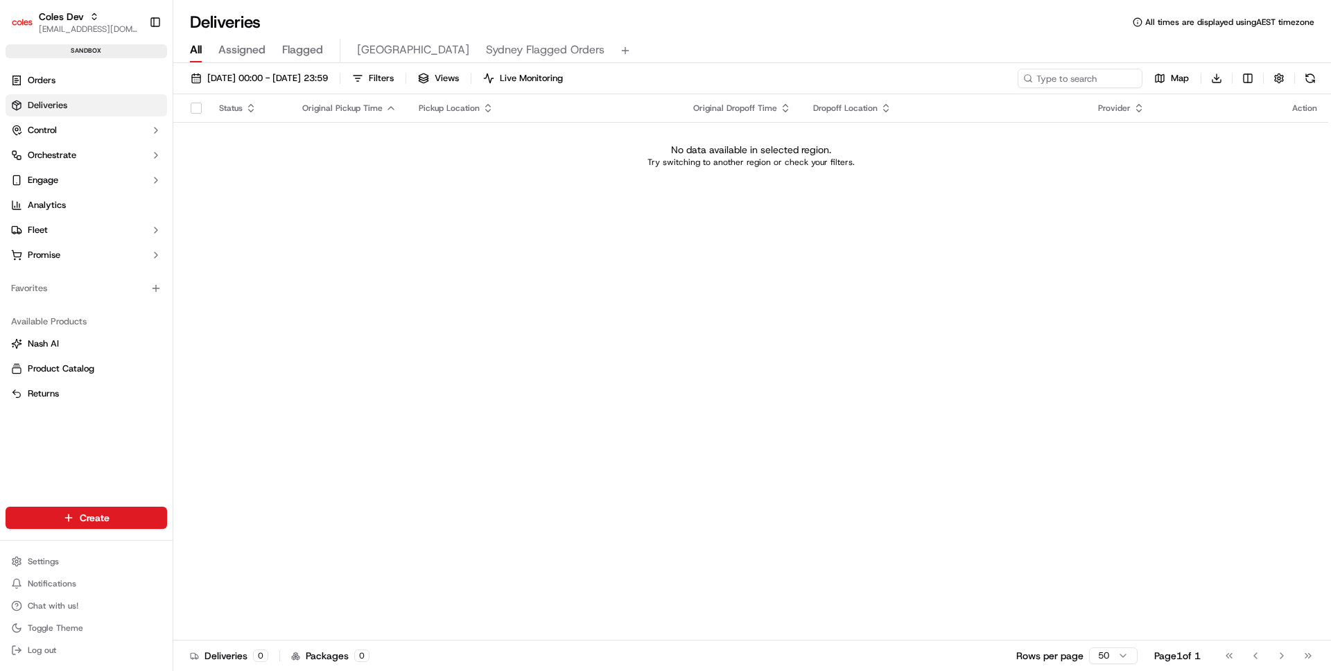
click at [327, 91] on div "[DATE] 00:00 - [DATE] 23:59 Filters Views Live Monitoring Map Download" at bounding box center [752, 82] width 1158 height 26
click at [328, 76] on span "[DATE] 00:00 - [DATE] 23:59" at bounding box center [267, 78] width 121 height 12
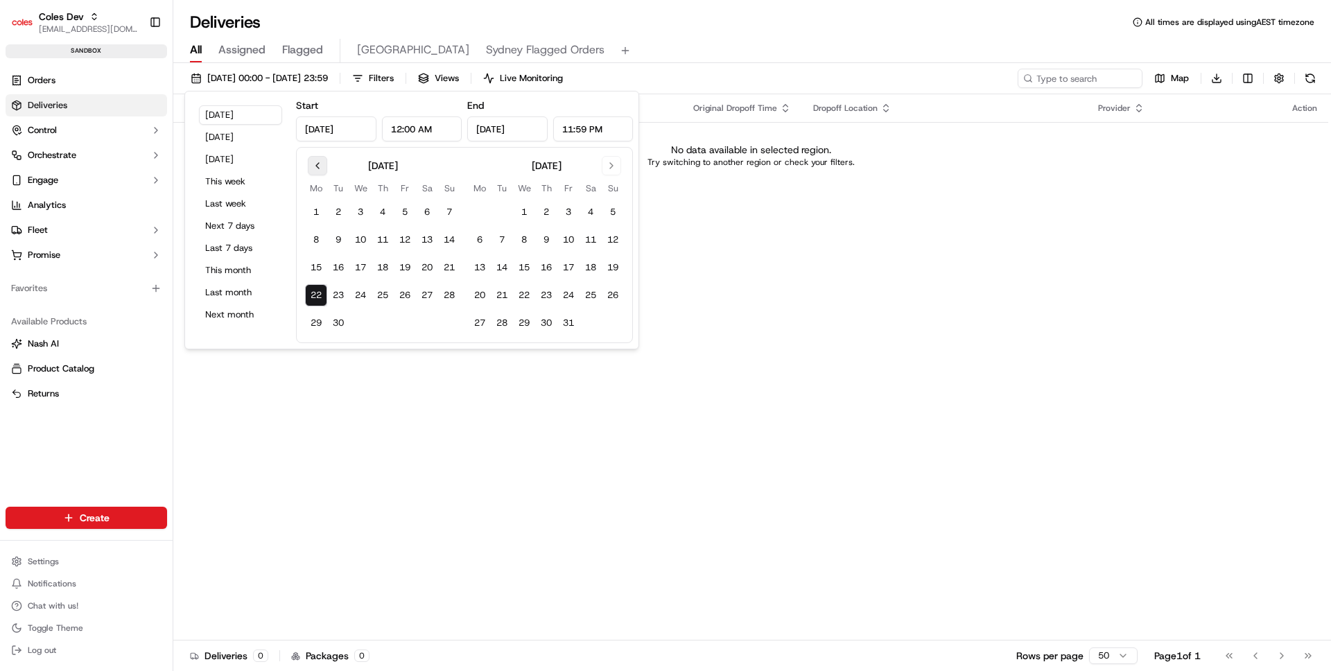
click at [317, 163] on button "Go to previous month" at bounding box center [317, 165] width 19 height 19
click at [487, 215] on button "1" at bounding box center [480, 212] width 22 height 22
type input "[DATE]"
click at [503, 318] on button "30" at bounding box center [502, 323] width 22 height 22
type input "[DATE]"
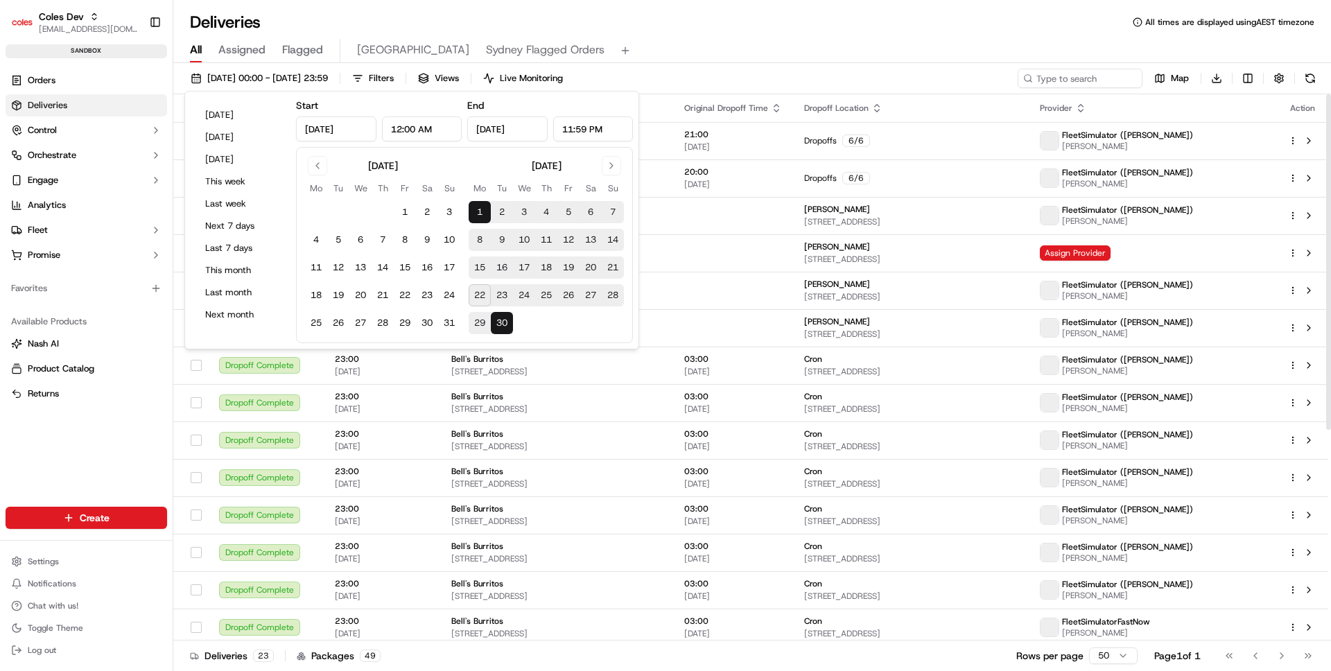
click at [719, 19] on div "Deliveries All times are displayed using AEST timezone" at bounding box center [752, 22] width 1158 height 22
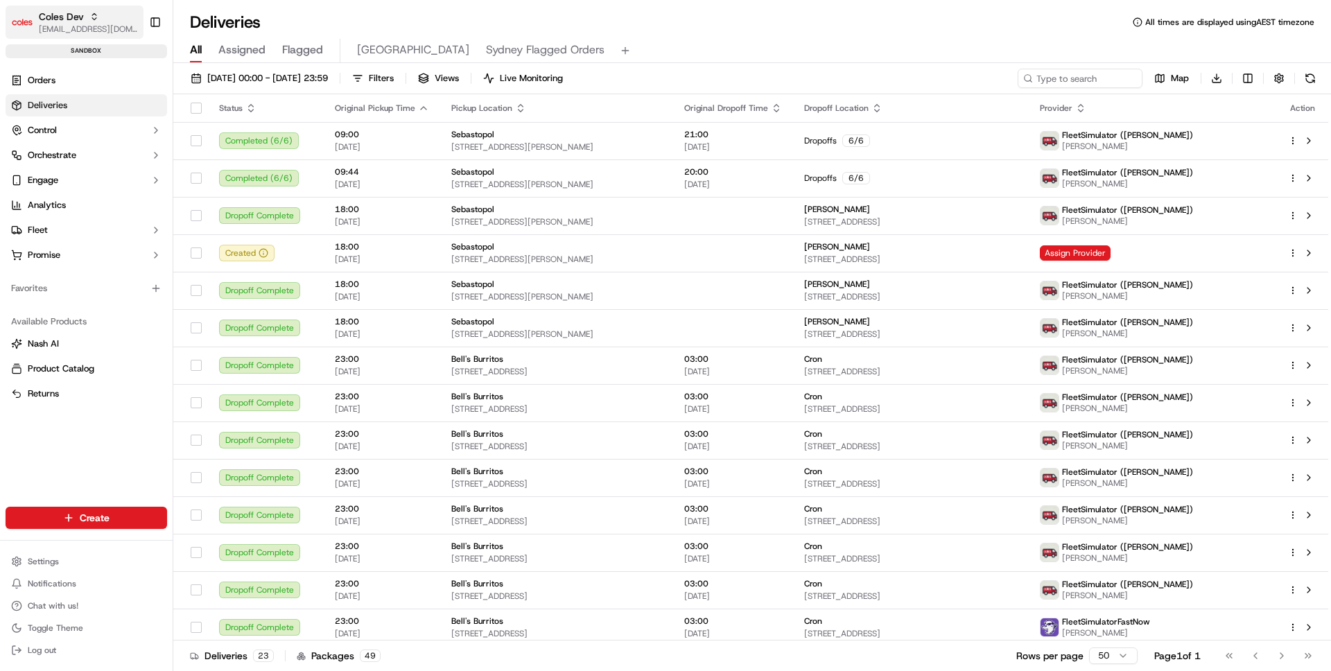
click at [107, 7] on button "Coles [PERSON_NAME] [PERSON_NAME][EMAIL_ADDRESS][DOMAIN_NAME]" at bounding box center [75, 22] width 138 height 33
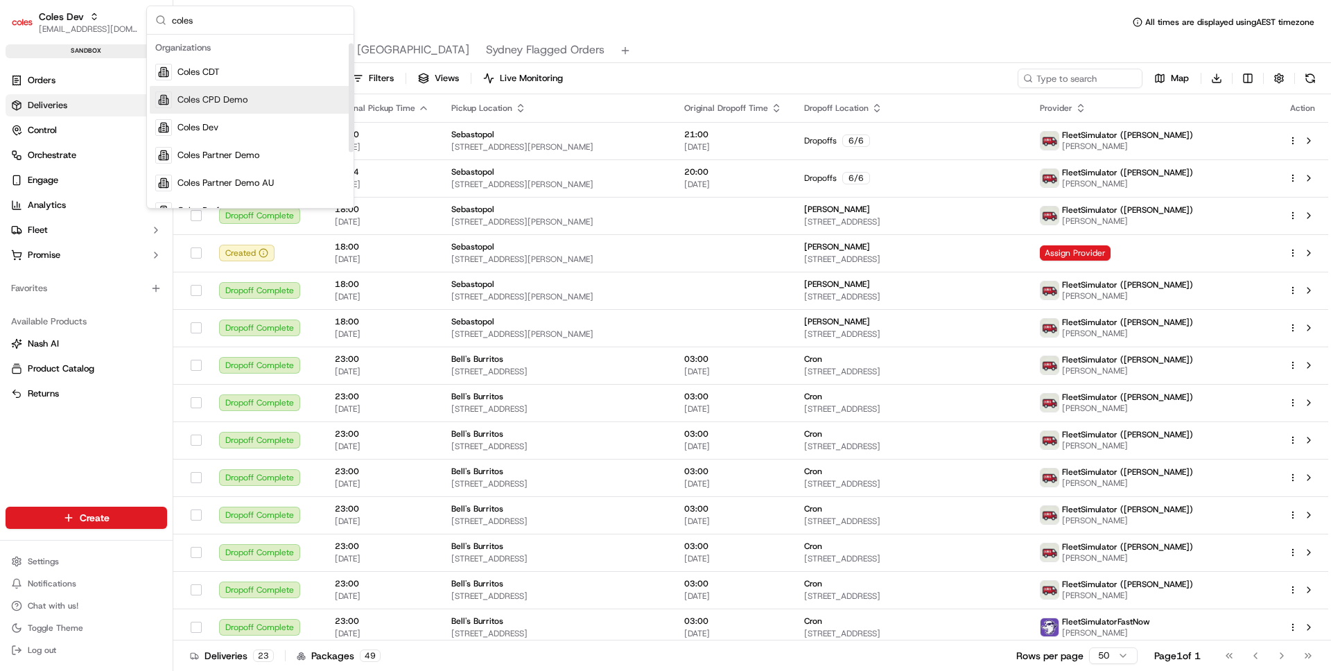
scroll to position [103, 0]
click at [225, 195] on span "Coles Testing" at bounding box center [204, 191] width 54 height 12
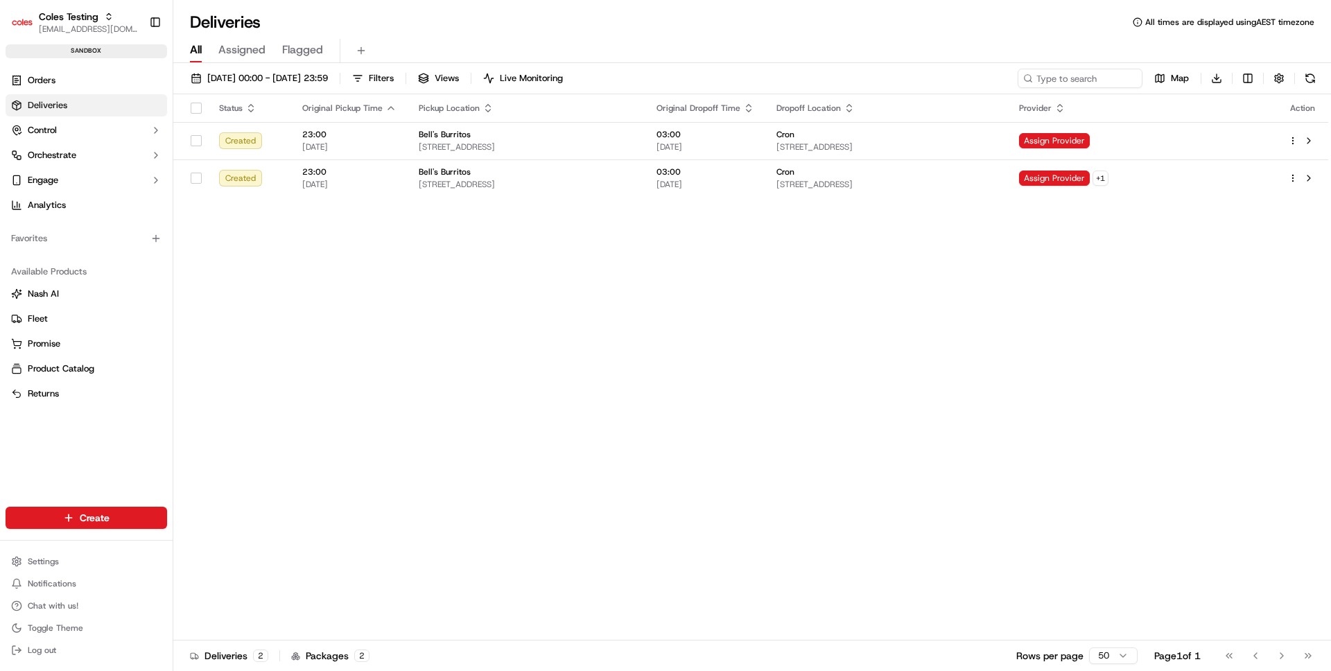
click at [231, 297] on div "Status Original Pickup Time Pickup Location Original Dropoff Time Dropoff Locat…" at bounding box center [750, 367] width 1155 height 546
click at [91, 87] on link "Orders" at bounding box center [87, 80] width 162 height 22
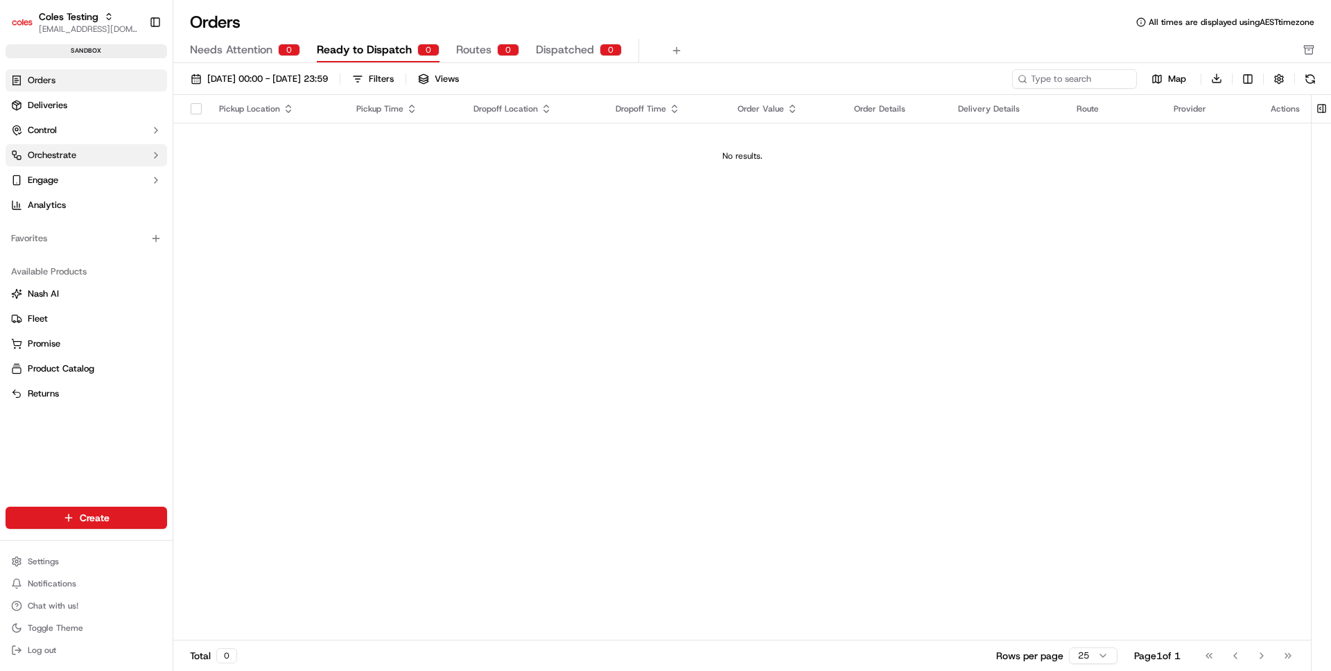
click at [118, 166] on button "Orchestrate" at bounding box center [87, 155] width 162 height 22
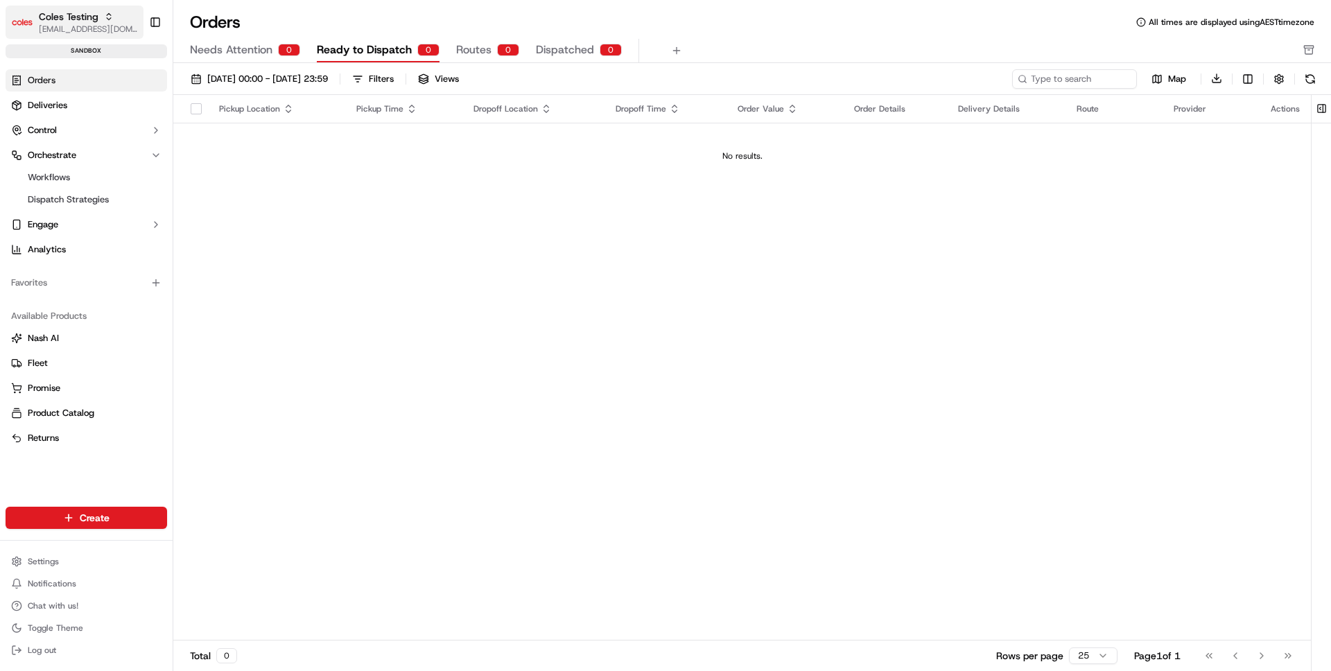
click at [105, 12] on icon "button" at bounding box center [109, 17] width 10 height 10
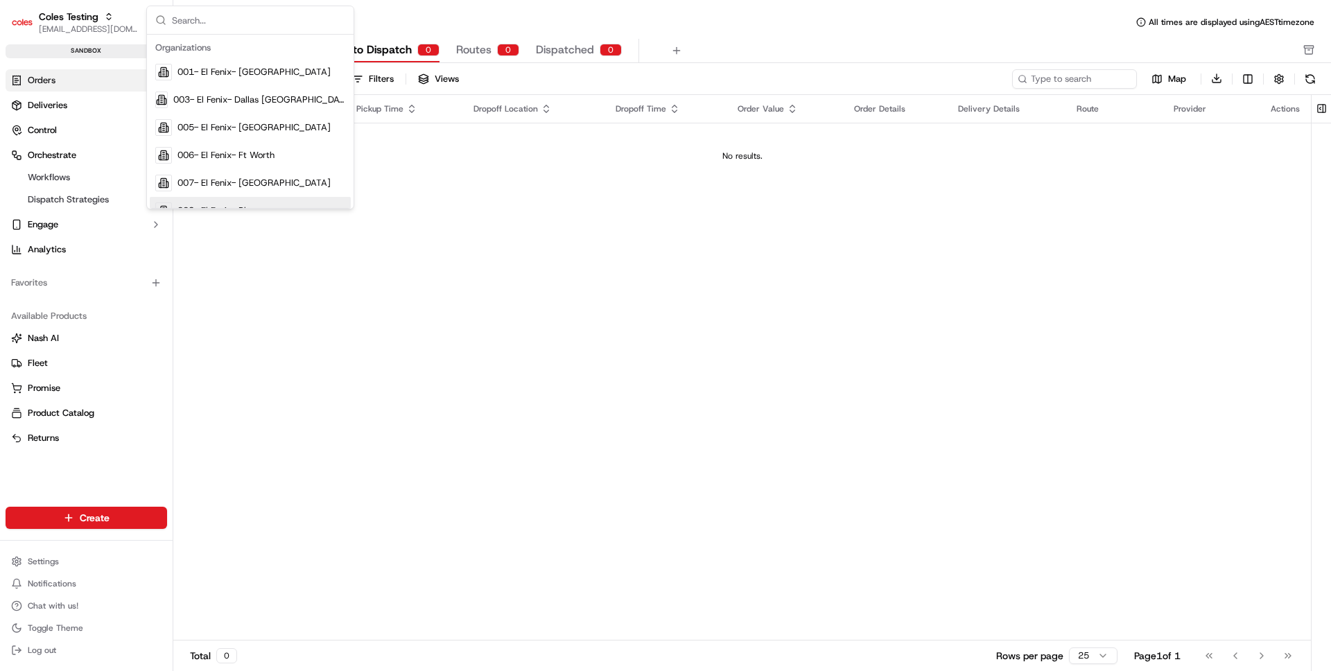
click at [221, 302] on div "Pickup Location Pickup Time Dropoff Location Dropoff Time Order Value Order Det…" at bounding box center [742, 368] width 1138 height 546
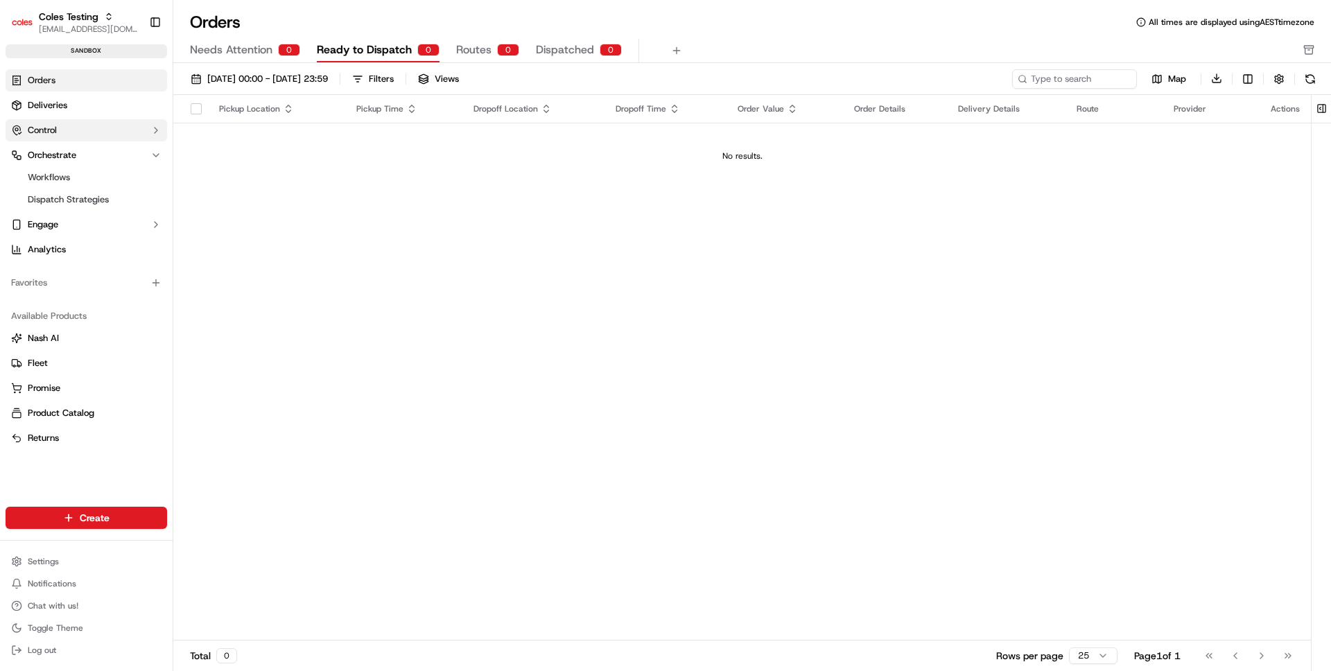
click at [105, 119] on button "Control" at bounding box center [87, 130] width 162 height 22
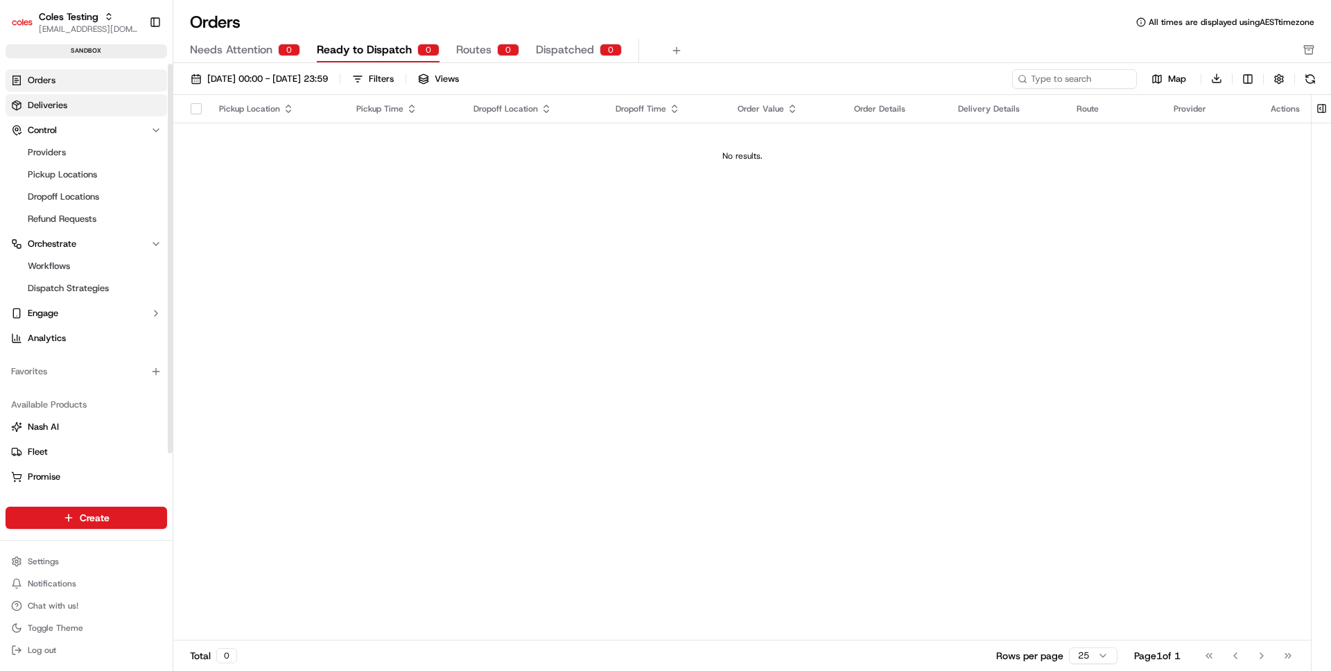
click at [107, 101] on link "Deliveries" at bounding box center [87, 105] width 162 height 22
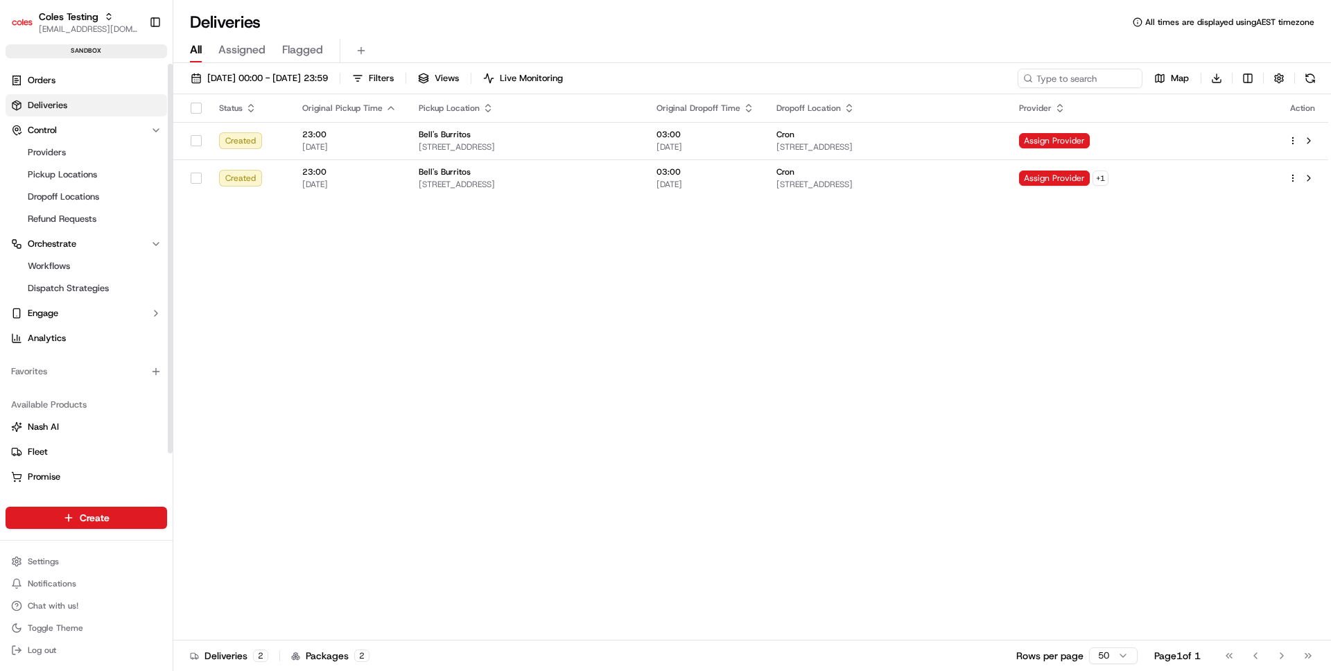
click at [107, 101] on link "Deliveries" at bounding box center [87, 105] width 162 height 22
click at [85, 10] on span "Coles Testing" at bounding box center [69, 17] width 60 height 14
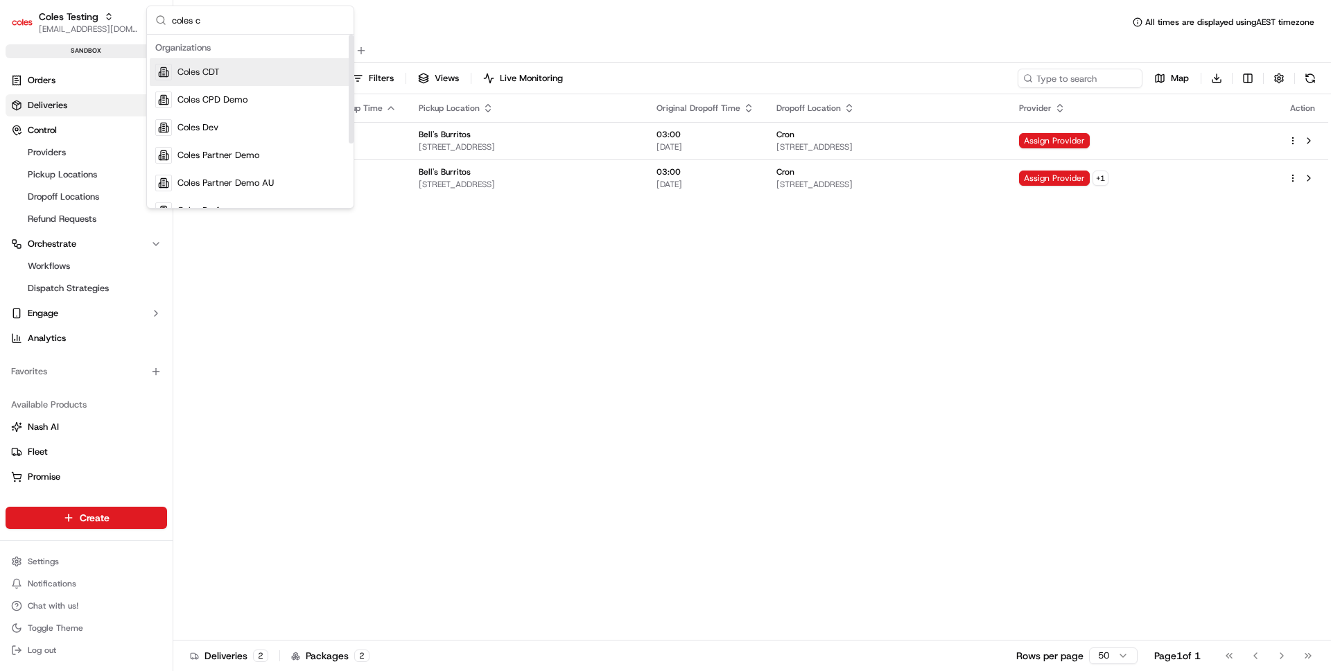
type input "coles cd"
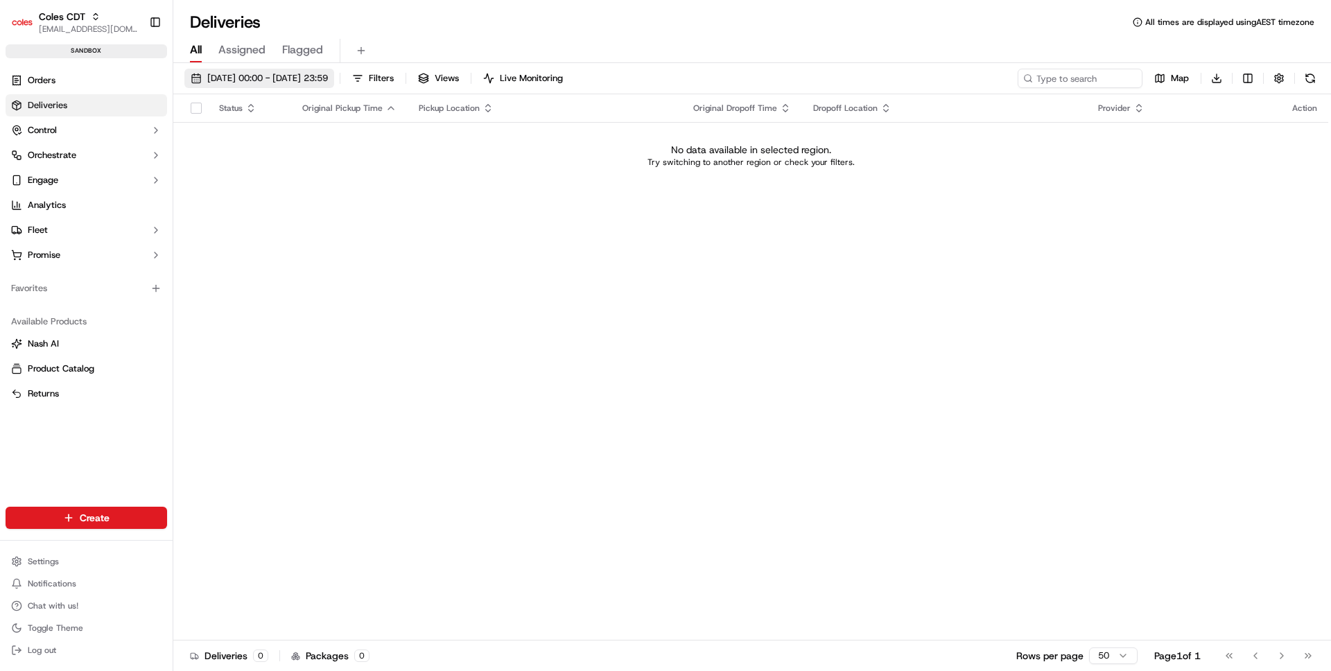
click at [324, 80] on span "[DATE] 00:00 - [DATE] 23:59" at bounding box center [267, 78] width 121 height 12
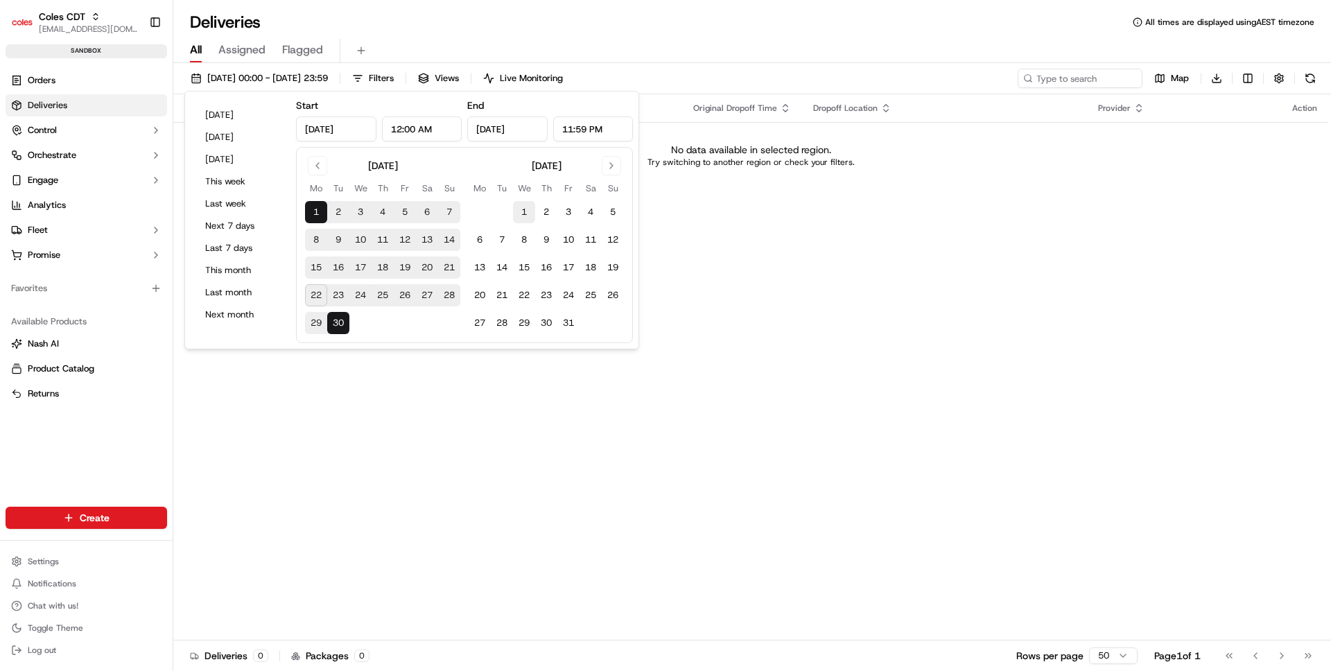
click at [519, 210] on button "1" at bounding box center [524, 212] width 22 height 22
type input "[DATE]"
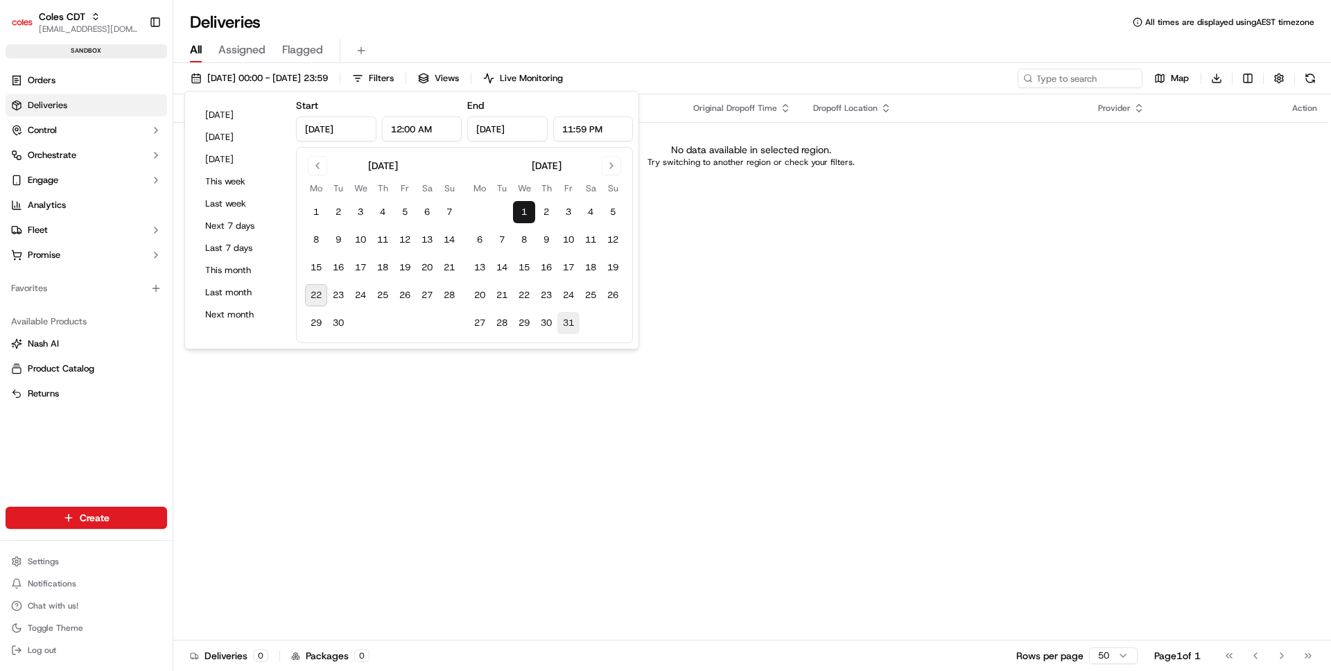
click at [564, 322] on button "31" at bounding box center [568, 323] width 22 height 22
type input "[DATE]"
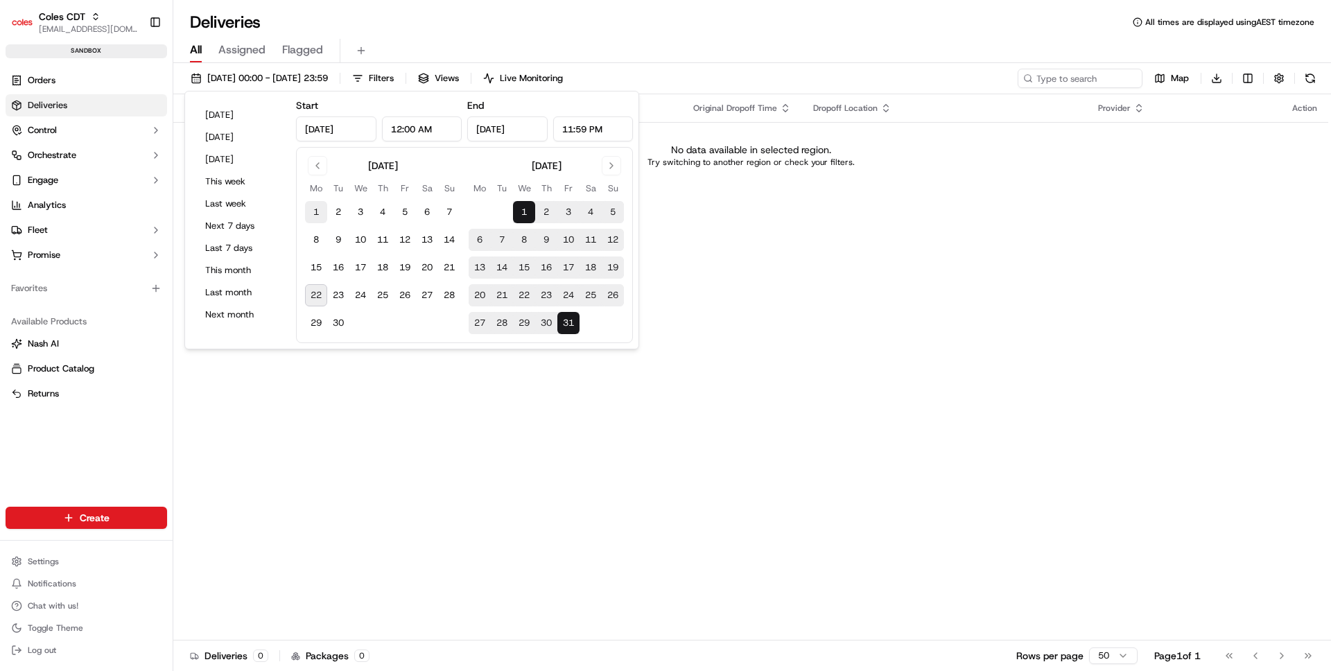
click at [322, 216] on button "1" at bounding box center [316, 212] width 22 height 22
type input "[DATE]"
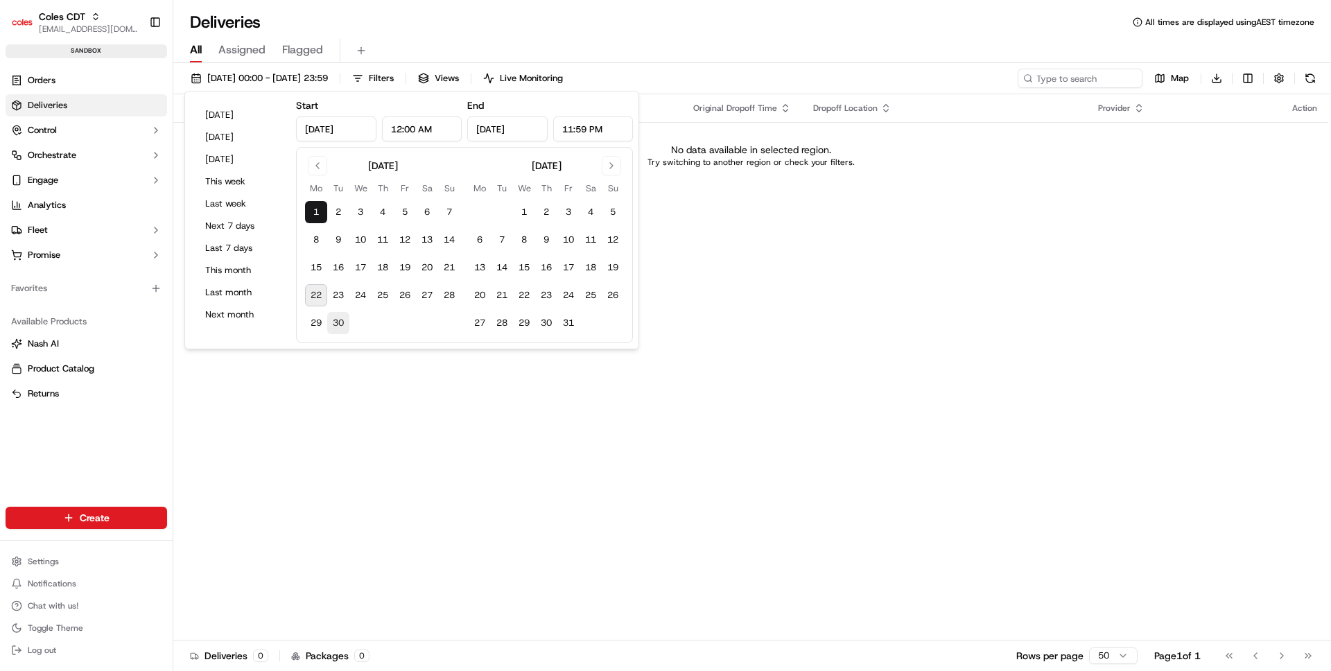
click at [336, 324] on button "30" at bounding box center [338, 323] width 22 height 22
type input "[DATE]"
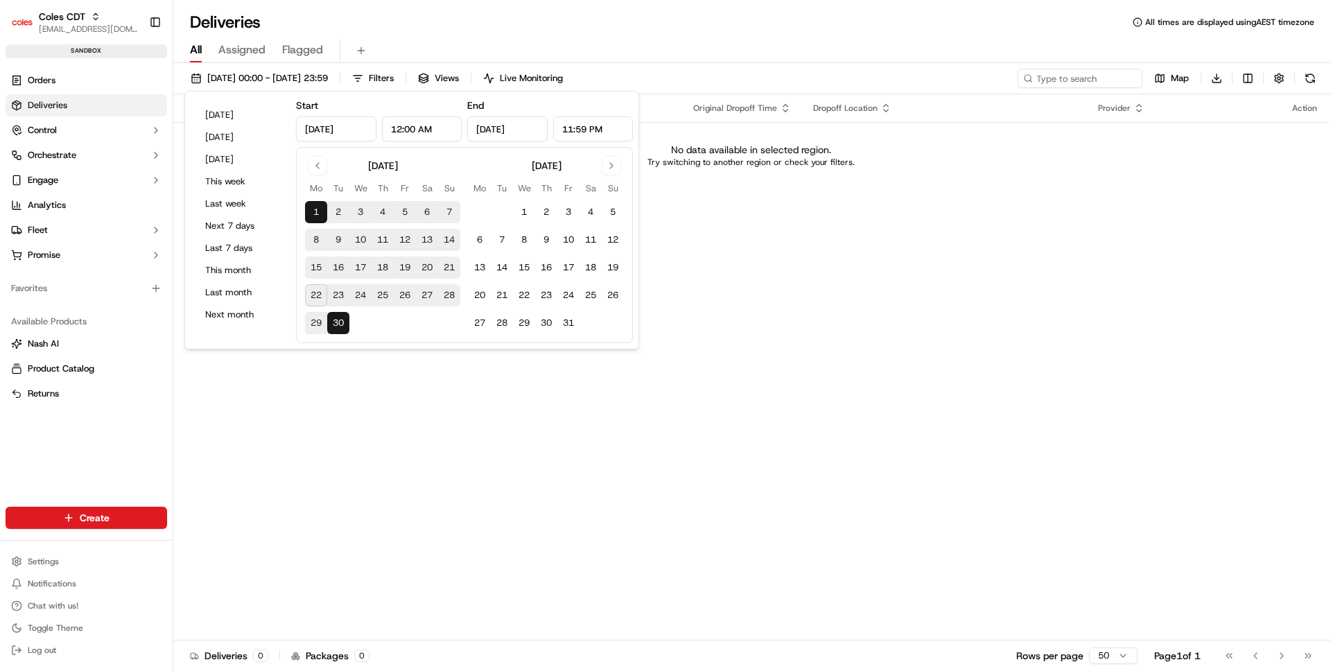
click at [326, 397] on div "Status Original Pickup Time Pickup Location Original Dropoff Time Dropoff Locat…" at bounding box center [750, 367] width 1155 height 546
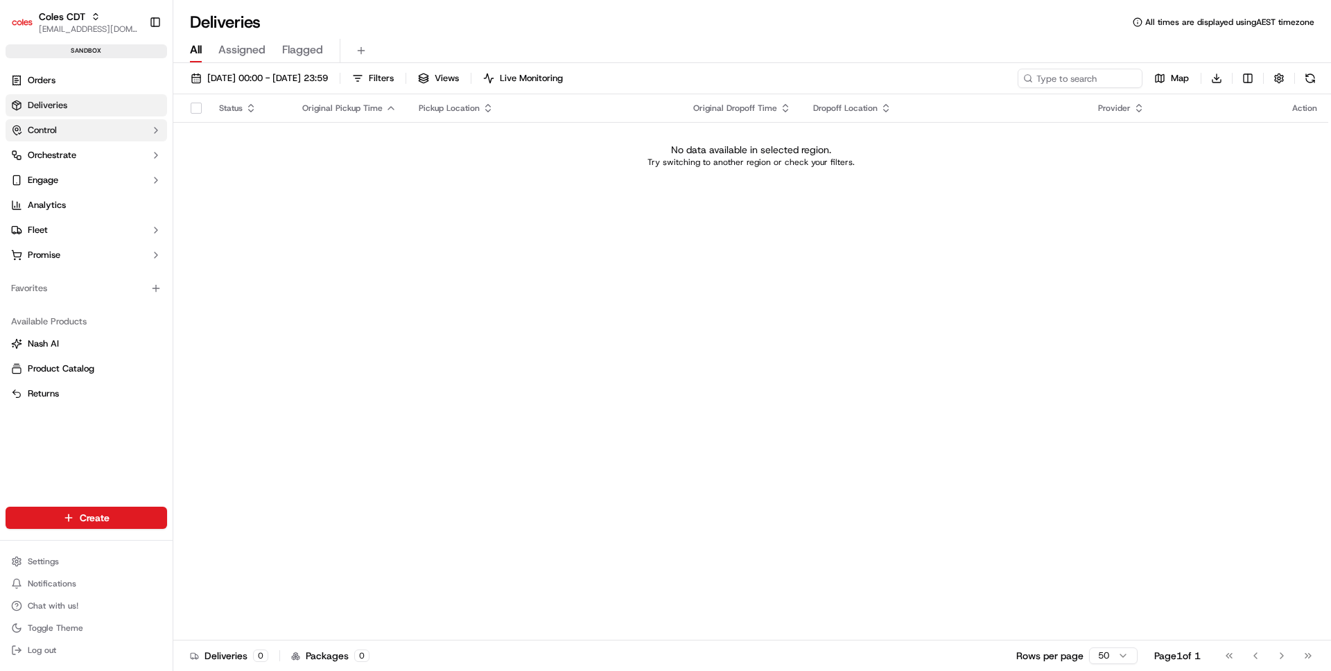
click at [92, 134] on button "Control" at bounding box center [87, 130] width 162 height 22
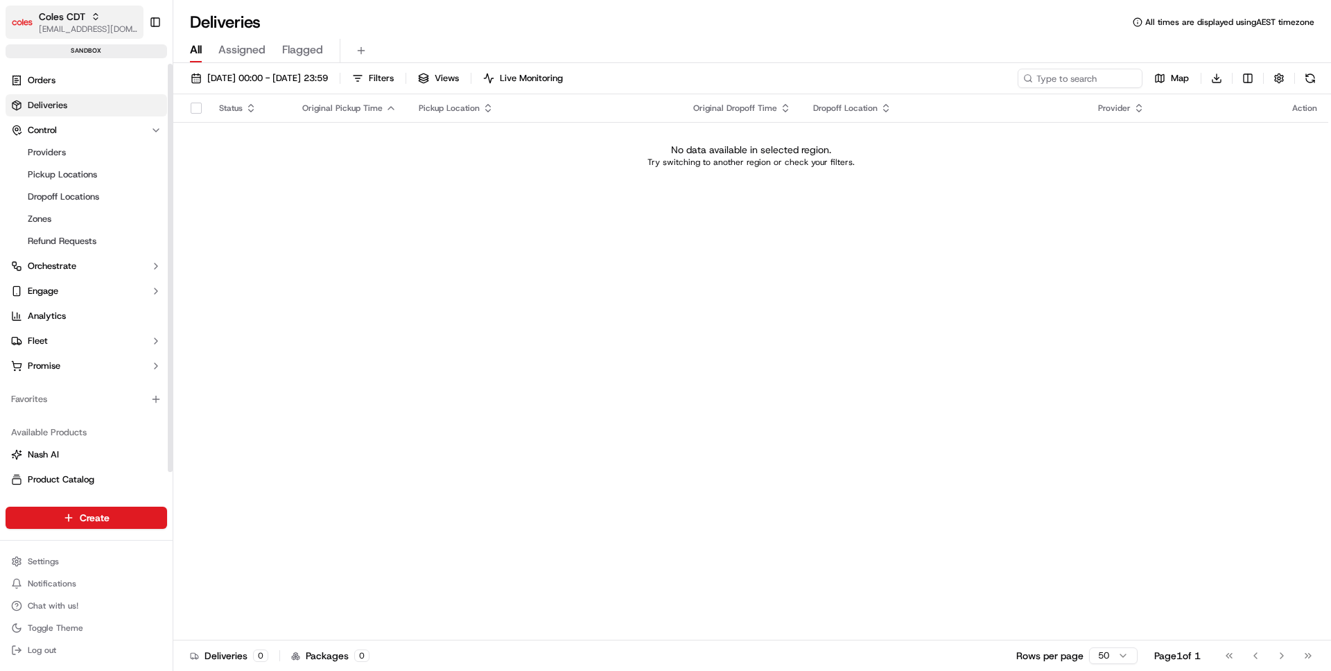
click at [80, 17] on span "Coles CDT" at bounding box center [62, 17] width 46 height 14
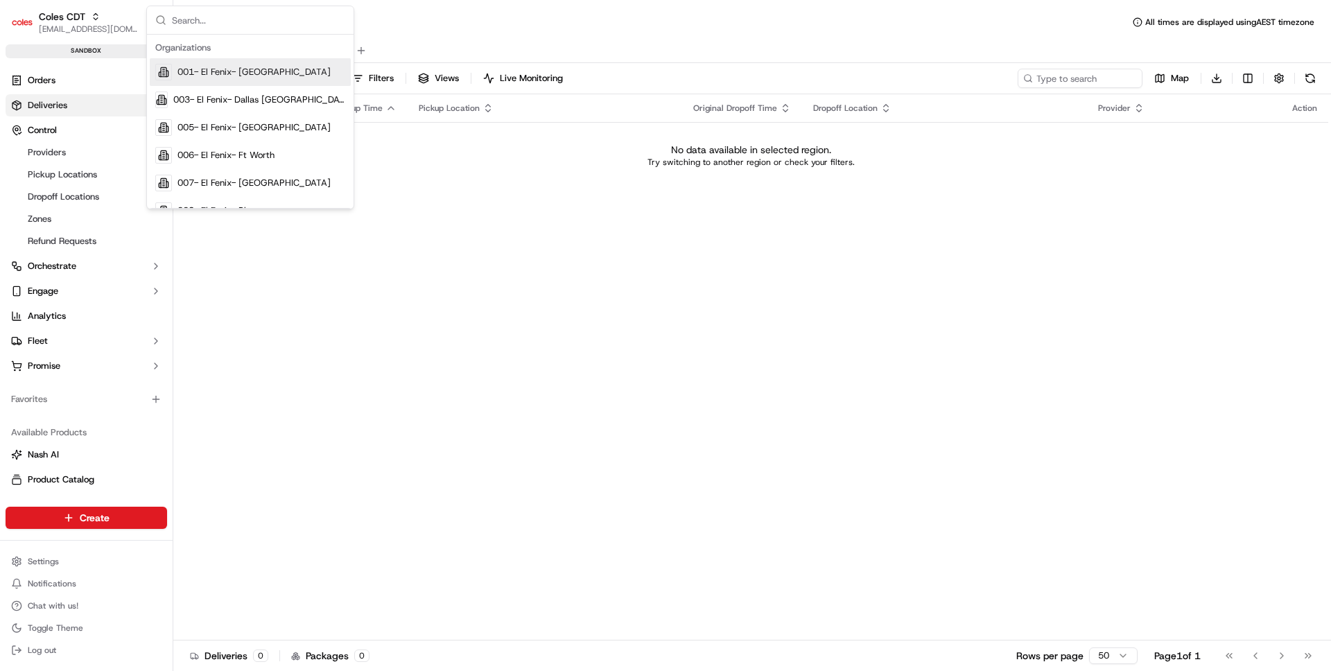
click at [224, 17] on input "text" at bounding box center [258, 20] width 173 height 28
type input "o"
type input "coles"
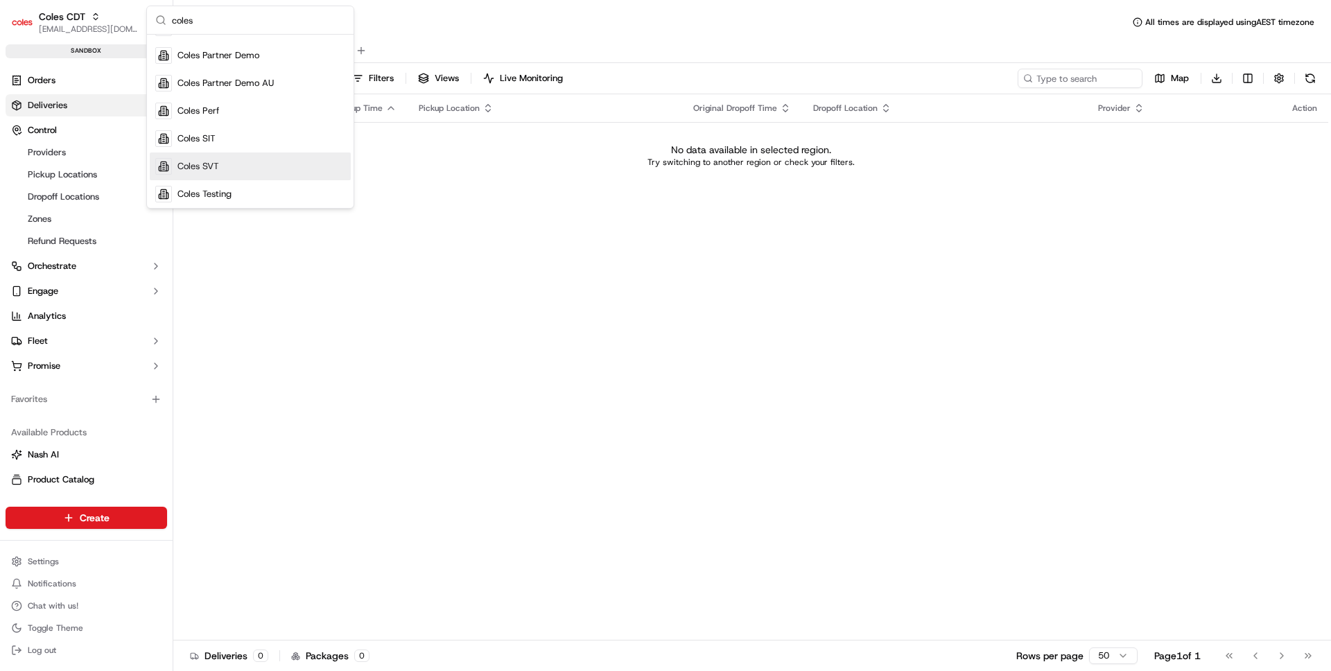
scroll to position [103, 0]
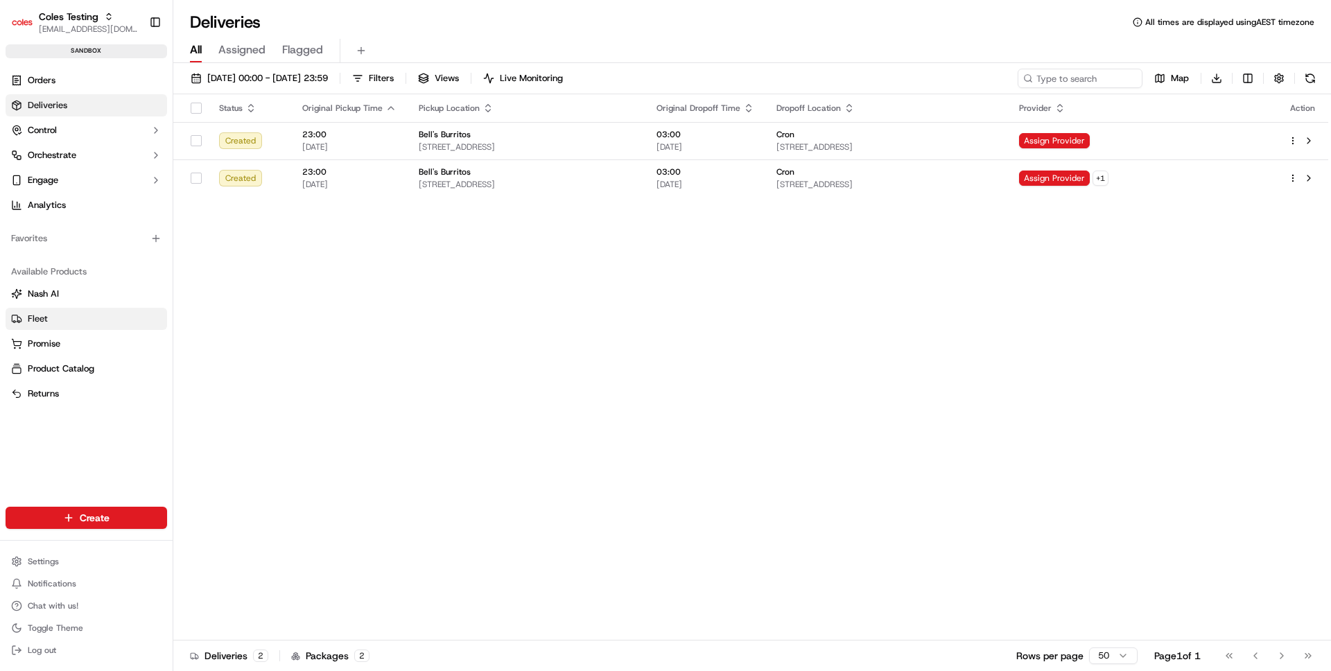
click at [62, 310] on button "Fleet" at bounding box center [87, 319] width 162 height 22
click at [70, 329] on ul "[PERSON_NAME] Fleet Promise Product Catalog Returns" at bounding box center [87, 344] width 162 height 122
click at [54, 557] on html "Coles Testing [EMAIL_ADDRESS][DOMAIN_NAME] Toggle Sidebar sandbox Orders Delive…" at bounding box center [665, 335] width 1331 height 671
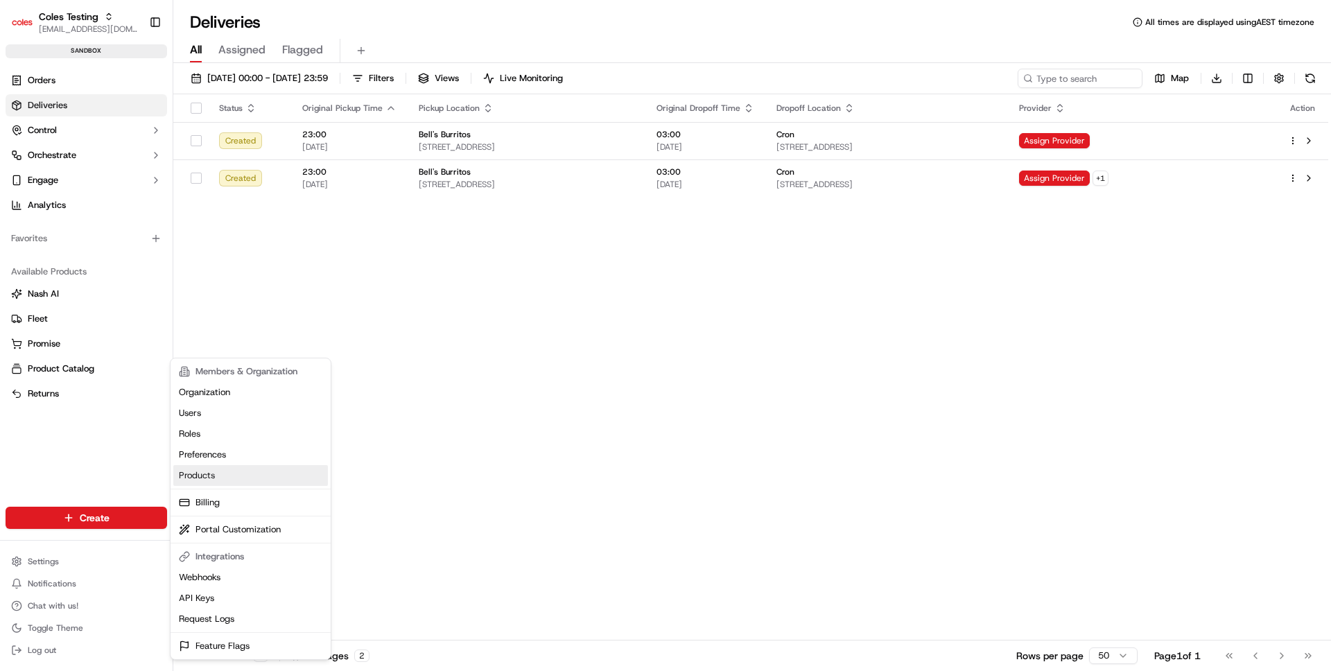
click at [229, 477] on link "Products" at bounding box center [250, 475] width 155 height 21
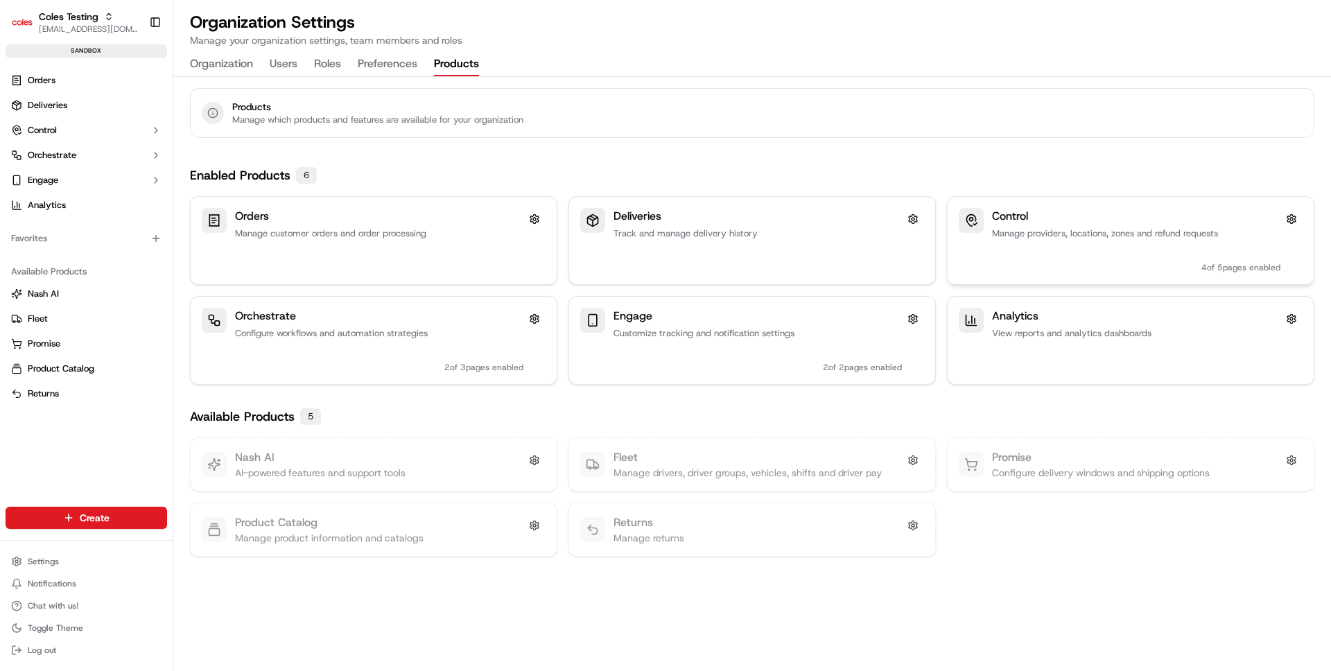
click at [1231, 279] on div "Control Manage providers, locations, zones and refund requests 4 of 5 pages ena…" at bounding box center [1131, 240] width 366 height 87
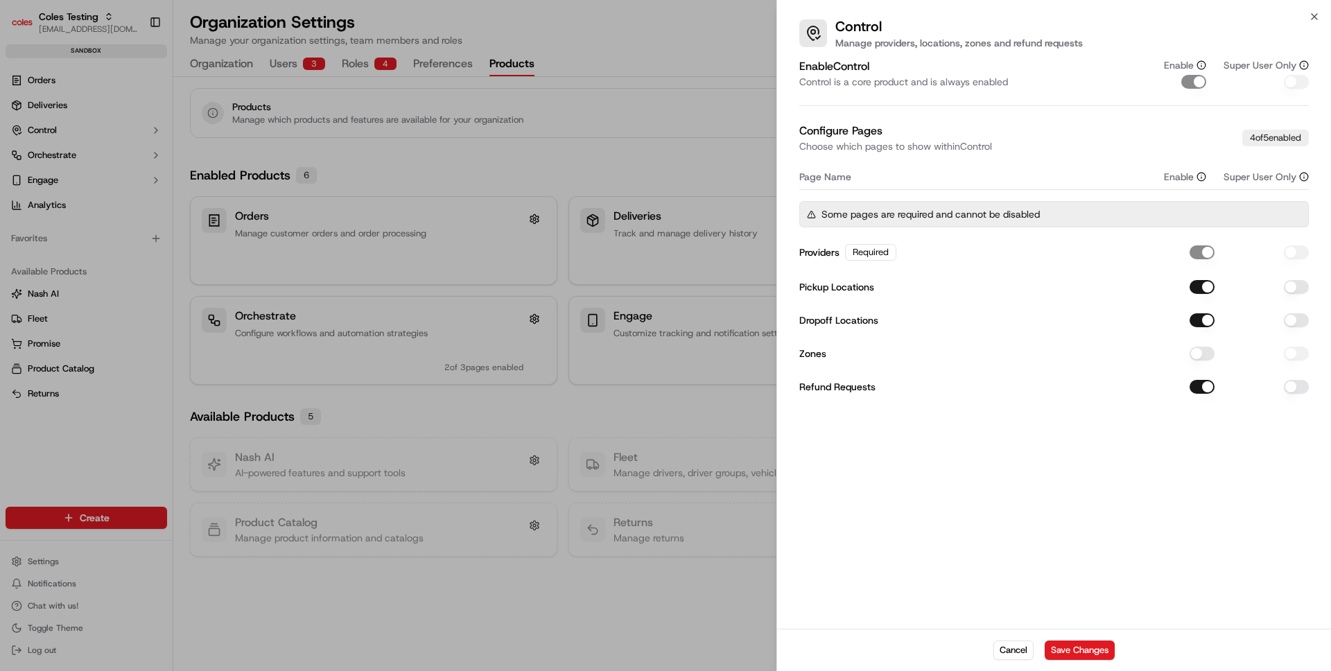
click at [1205, 361] on div "Zones" at bounding box center [1054, 353] width 510 height 25
click at [1203, 351] on button "Zones" at bounding box center [1202, 354] width 25 height 14
click at [1097, 652] on button "Save Changes" at bounding box center [1080, 650] width 70 height 19
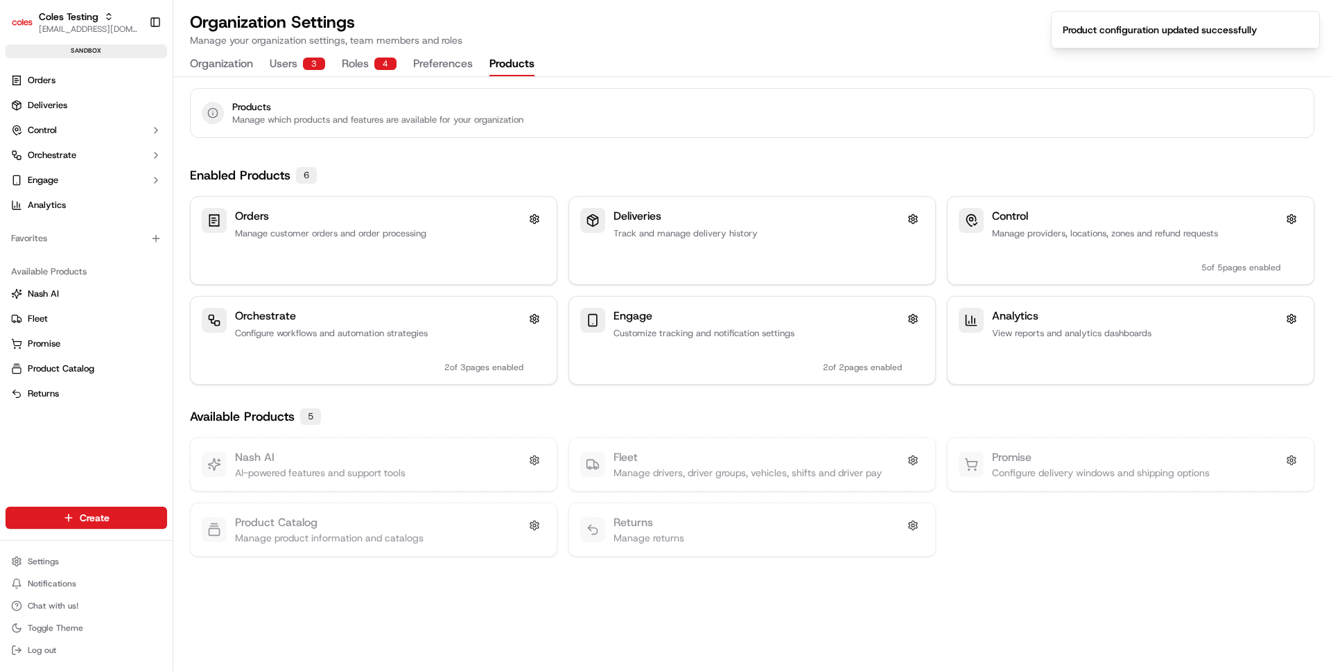
click at [1088, 578] on div "Products Manage which products and features are available for your organization…" at bounding box center [752, 374] width 1158 height 594
click at [1124, 447] on div "Promise Configure delivery windows and shipping options" at bounding box center [1131, 464] width 366 height 53
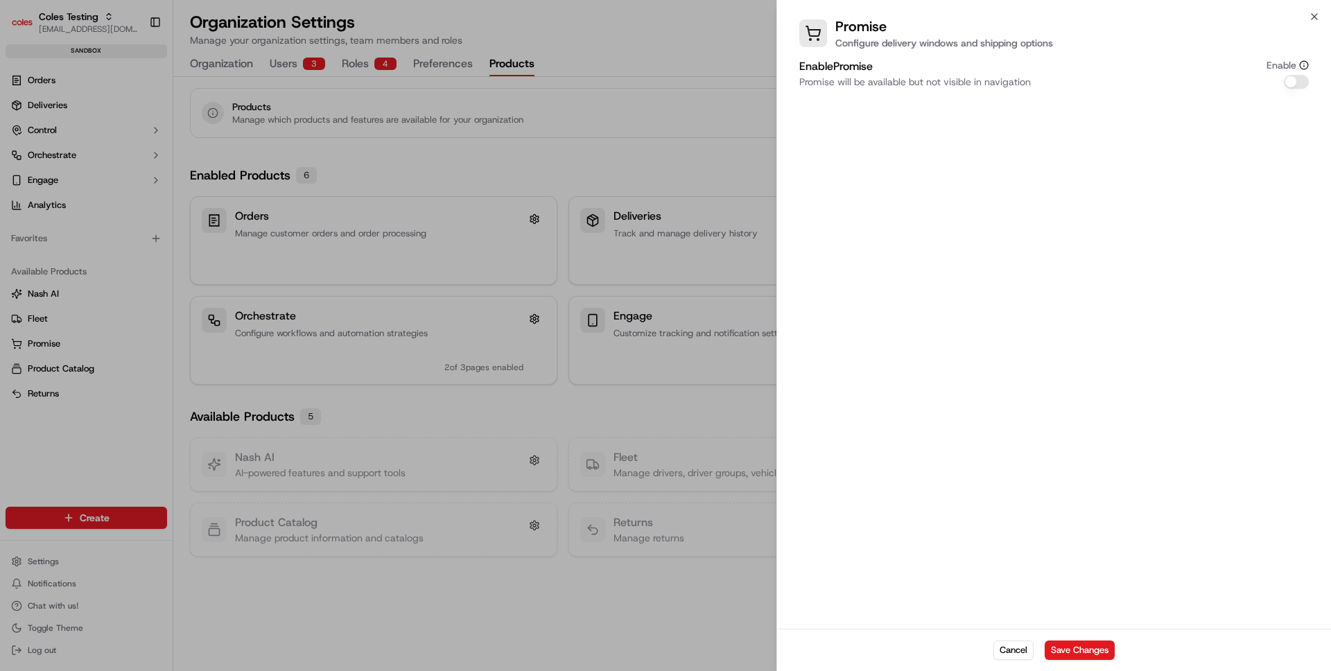
click at [1290, 80] on button "Enable Promise" at bounding box center [1296, 82] width 25 height 14
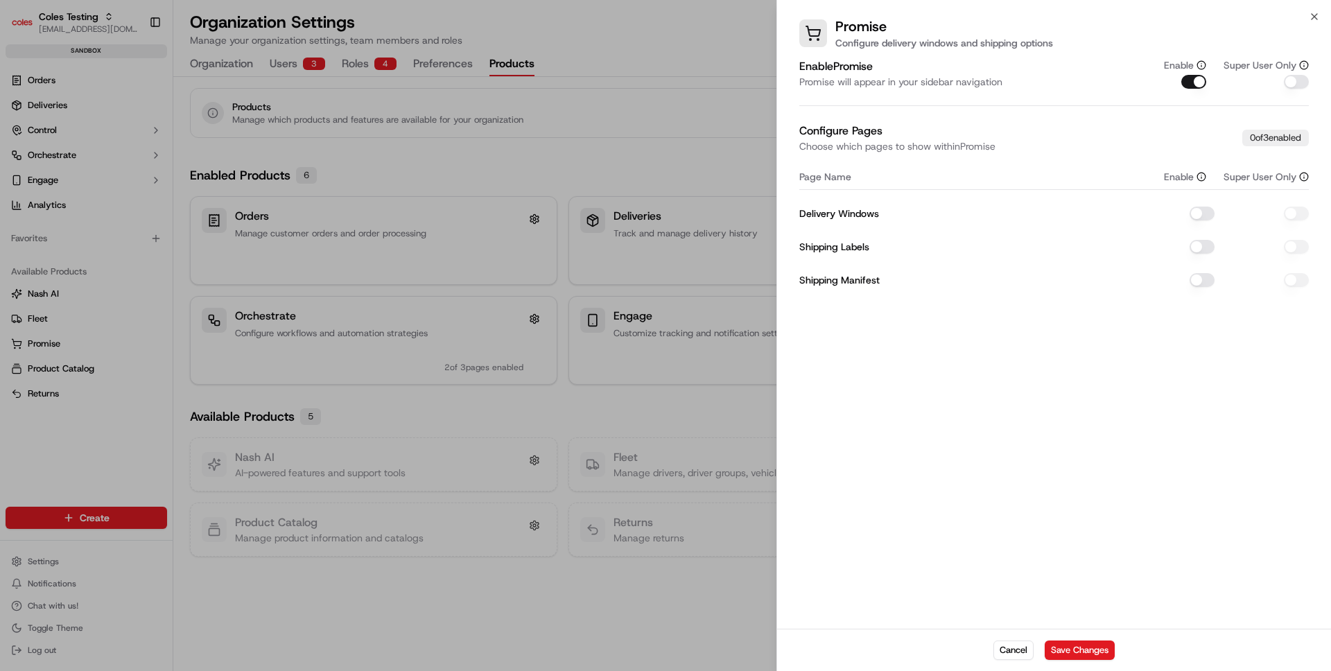
click at [1202, 218] on button "Delivery Windows" at bounding box center [1202, 214] width 25 height 14
click at [1193, 241] on button "Shipping Labels" at bounding box center [1202, 247] width 25 height 14
click at [1197, 271] on div "Shipping Manifest" at bounding box center [1054, 280] width 510 height 25
click at [1201, 286] on button "Shipping Manifest" at bounding box center [1202, 280] width 25 height 14
click at [1092, 652] on button "Save Changes" at bounding box center [1080, 650] width 70 height 19
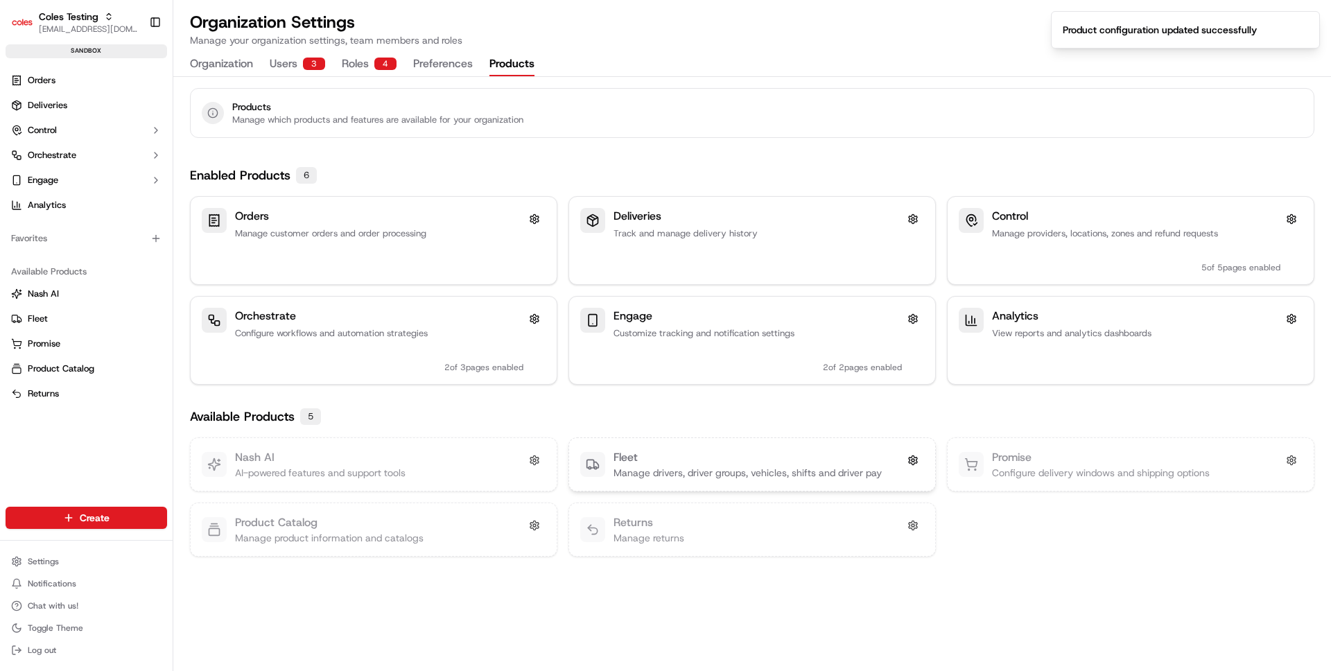
click at [732, 455] on div "Fleet" at bounding box center [748, 457] width 268 height 17
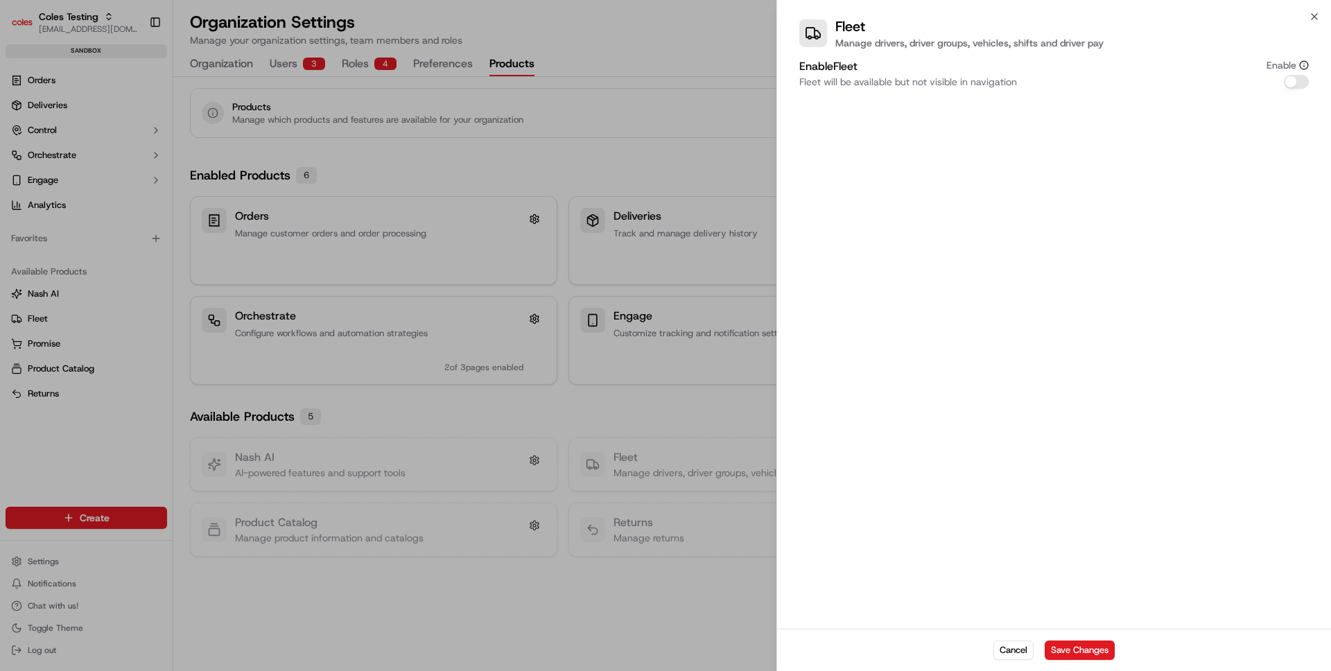
click at [1291, 81] on button "Enable Fleet" at bounding box center [1296, 82] width 25 height 14
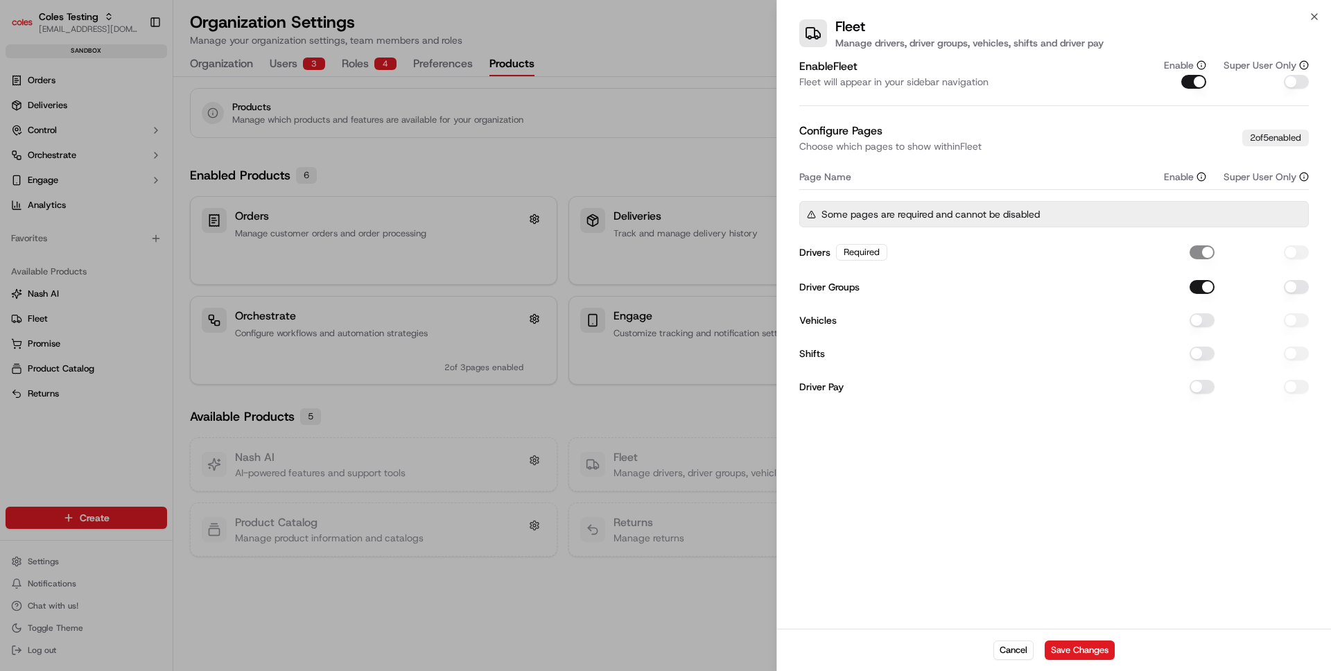
click at [1196, 324] on button "Vehicles" at bounding box center [1202, 320] width 25 height 14
click at [1192, 352] on button "Shifts" at bounding box center [1202, 354] width 25 height 14
click at [1199, 377] on div "Driver Pay" at bounding box center [1054, 386] width 510 height 25
click at [1208, 391] on button "Driver Pay" at bounding box center [1202, 387] width 25 height 14
click at [1081, 654] on button "Save Changes" at bounding box center [1080, 650] width 70 height 19
